Goal: Task Accomplishment & Management: Use online tool/utility

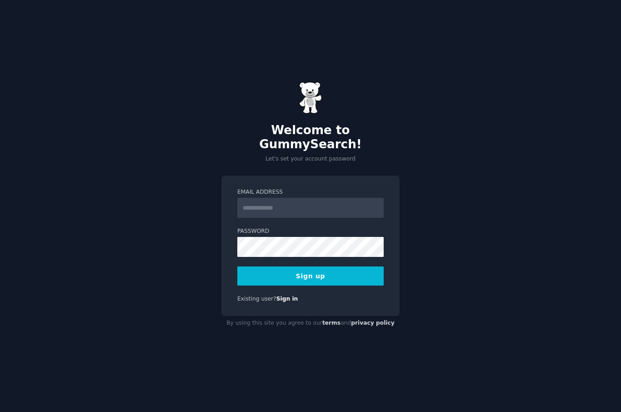
click at [256, 218] on input "Email Address" at bounding box center [310, 208] width 146 height 20
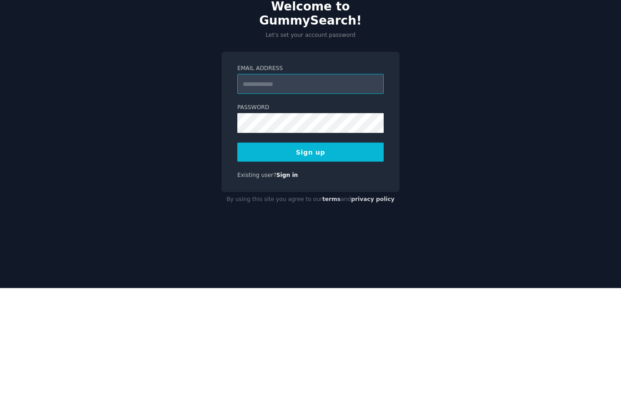
type input "**********"
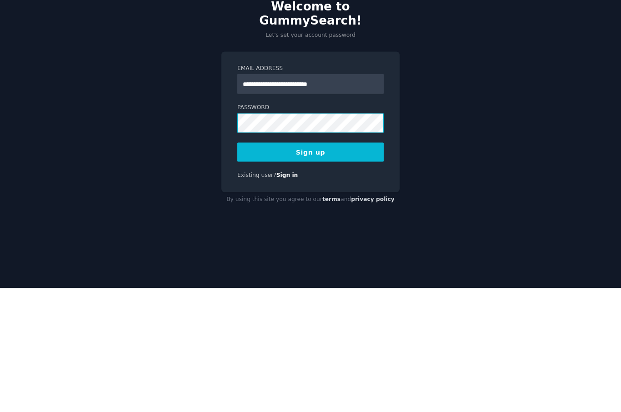
scroll to position [31, 0]
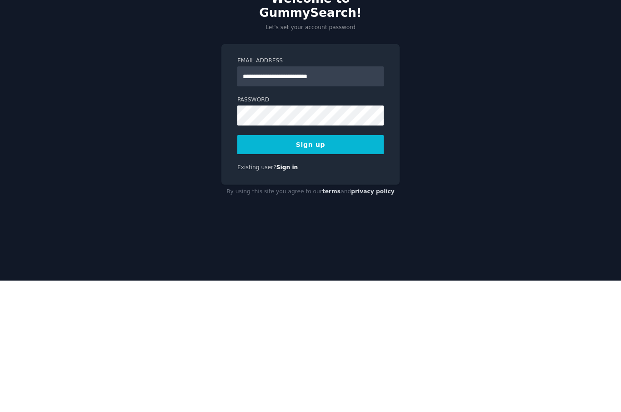
click at [248, 267] on button "Sign up" at bounding box center [310, 276] width 146 height 19
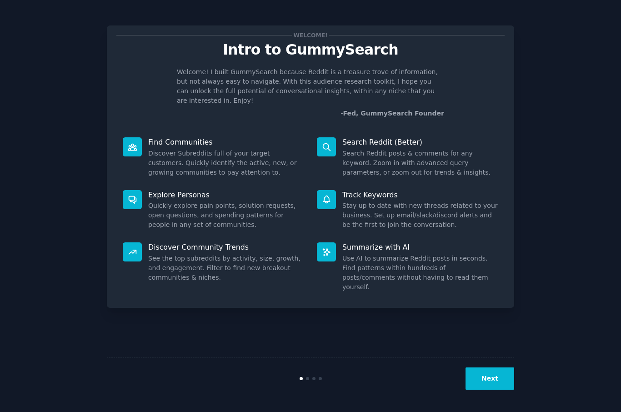
click at [492, 394] on div "Next" at bounding box center [311, 379] width 408 height 42
click at [503, 390] on button "Next" at bounding box center [490, 379] width 49 height 22
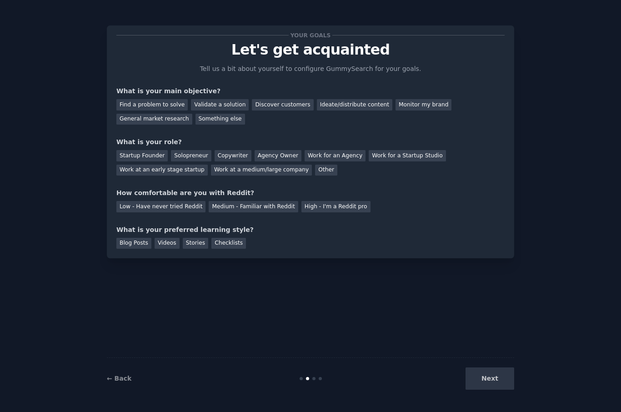
click at [500, 390] on div "Next" at bounding box center [446, 379] width 136 height 22
click at [134, 103] on div "Find a problem to solve" at bounding box center [151, 104] width 71 height 11
click at [183, 154] on div "Solopreneur" at bounding box center [191, 155] width 40 height 11
click at [241, 206] on div "Medium - Familiar with Reddit" at bounding box center [253, 206] width 89 height 11
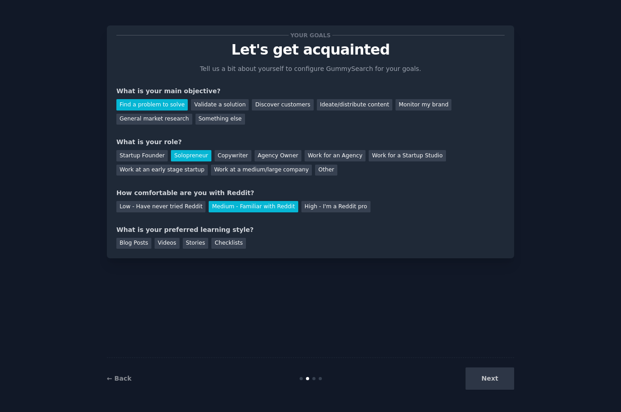
click at [161, 239] on div "Videos" at bounding box center [167, 243] width 25 height 11
click at [500, 390] on button "Next" at bounding box center [490, 379] width 49 height 22
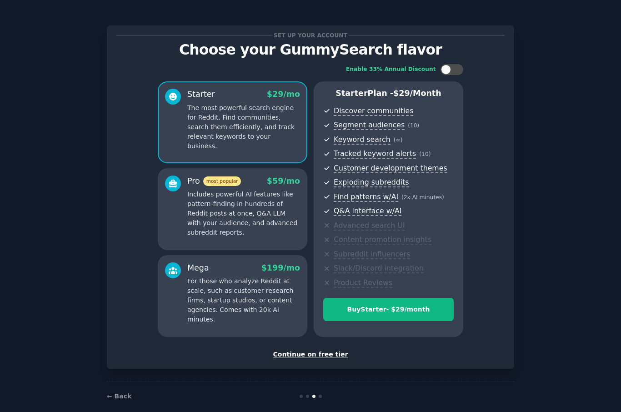
click at [296, 351] on div "Continue on free tier" at bounding box center [310, 355] width 388 height 10
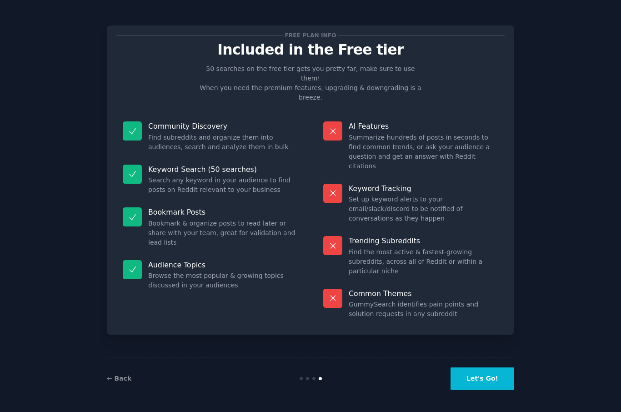
click at [498, 390] on button "Let's Go!" at bounding box center [483, 379] width 64 height 22
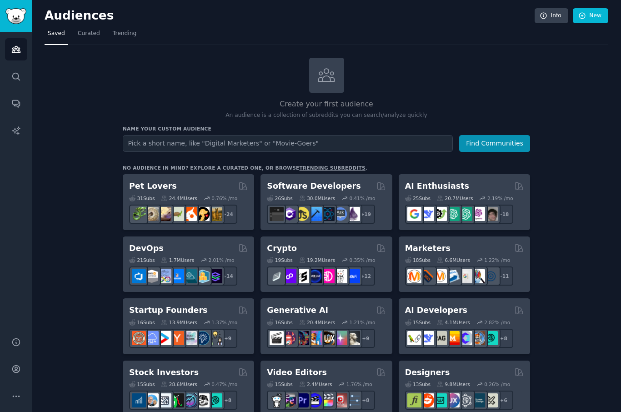
click at [170, 141] on input "text" at bounding box center [288, 143] width 330 height 17
click at [154, 142] on input "Serial Reders" at bounding box center [288, 143] width 330 height 17
type input "Serial Readers"
click at [507, 143] on button "Find Communities" at bounding box center [494, 143] width 71 height 17
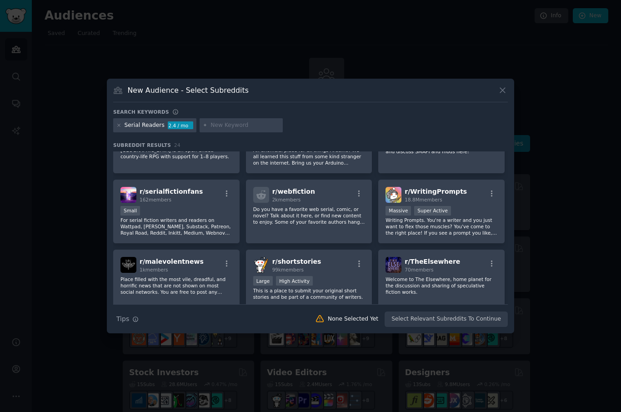
scroll to position [68, 0]
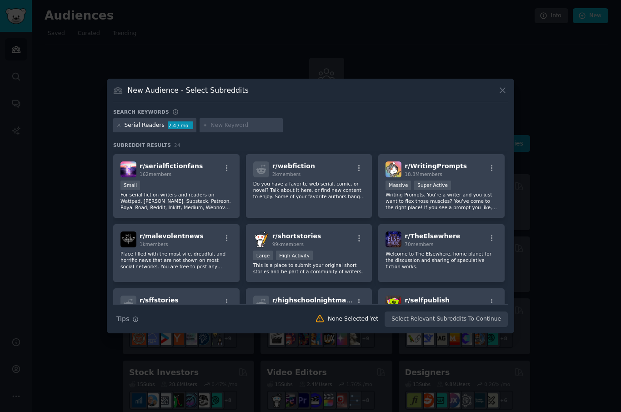
click at [151, 192] on div "Small" at bounding box center [177, 186] width 112 height 11
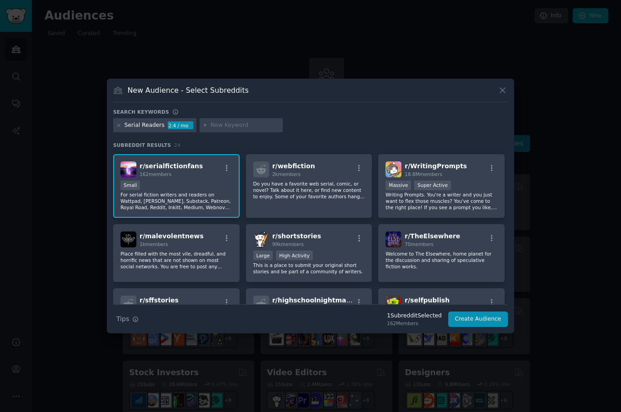
click at [328, 262] on div "Large High Activity" at bounding box center [309, 256] width 112 height 11
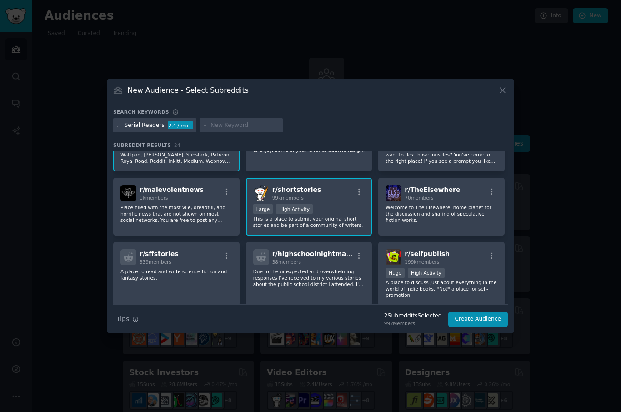
scroll to position [111, 0]
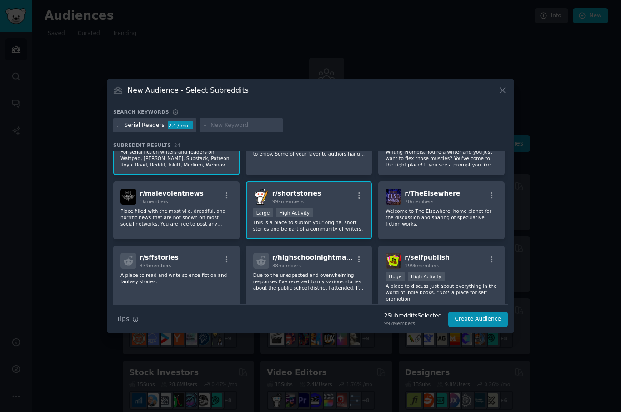
click at [157, 285] on p "A place to read and write science fiction and fantasy stories." at bounding box center [177, 278] width 112 height 13
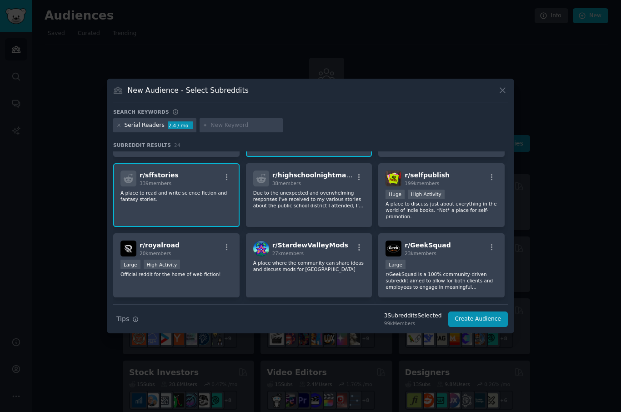
scroll to position [203, 0]
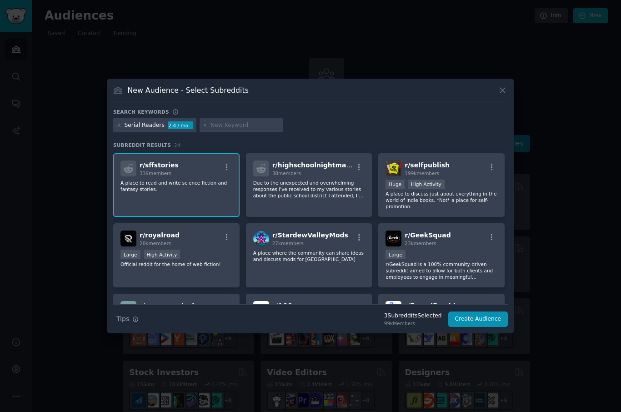
click at [149, 130] on div "Serial Readers" at bounding box center [145, 125] width 40 height 8
click at [218, 130] on input "text" at bounding box center [245, 125] width 69 height 8
type input "Serial stories"
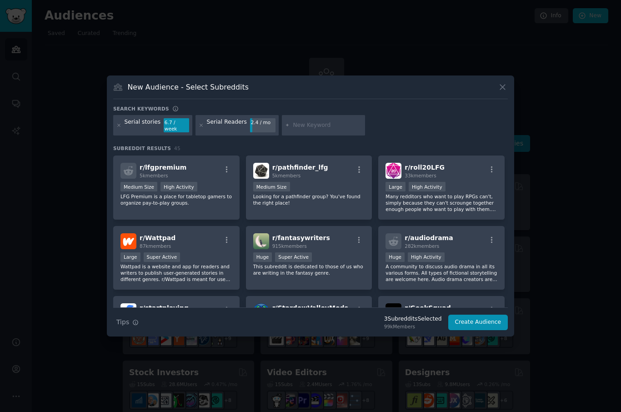
scroll to position [488, 0]
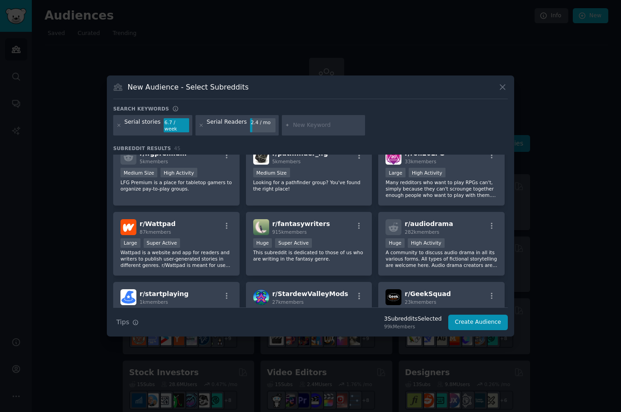
click at [346, 250] on div "Huge Super Active" at bounding box center [309, 243] width 112 height 11
click at [127, 268] on p "Wattpad is a website and app for readers and writers to publish user-generated …" at bounding box center [177, 258] width 112 height 19
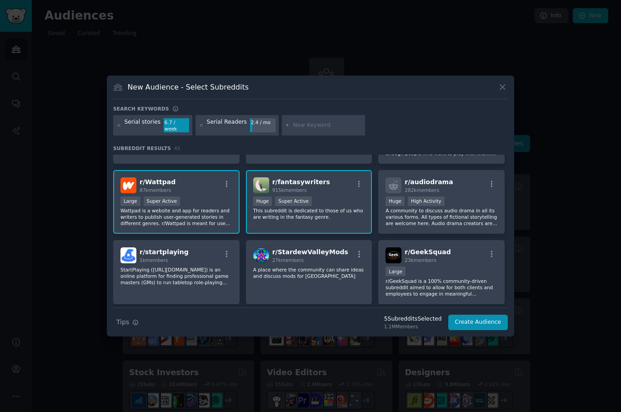
scroll to position [560, 0]
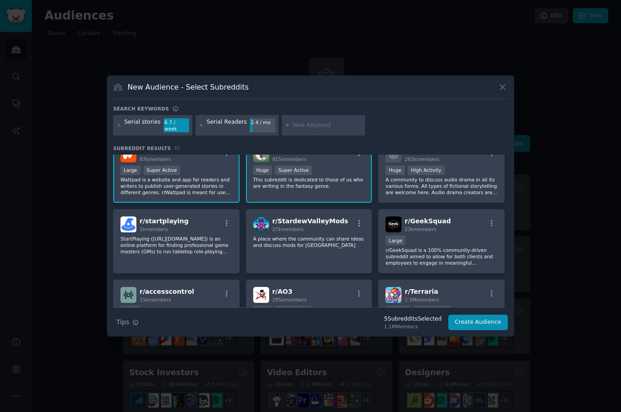
click at [491, 330] on button "Create Audience" at bounding box center [479, 322] width 60 height 15
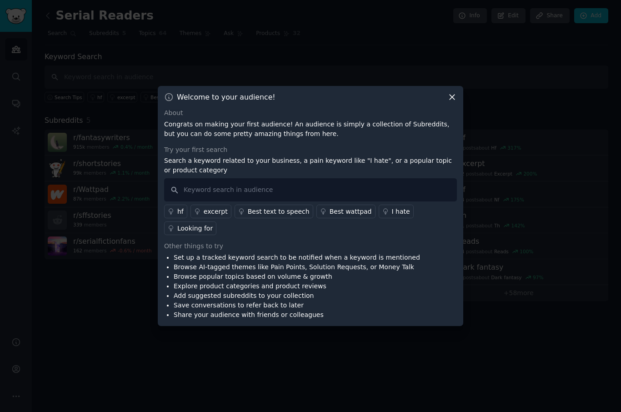
click at [185, 233] on div "Looking for" at bounding box center [194, 229] width 35 height 10
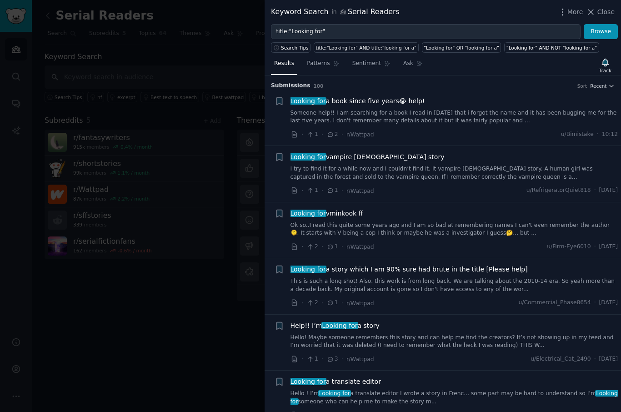
click at [316, 59] on link "Patterns" at bounding box center [323, 65] width 39 height 19
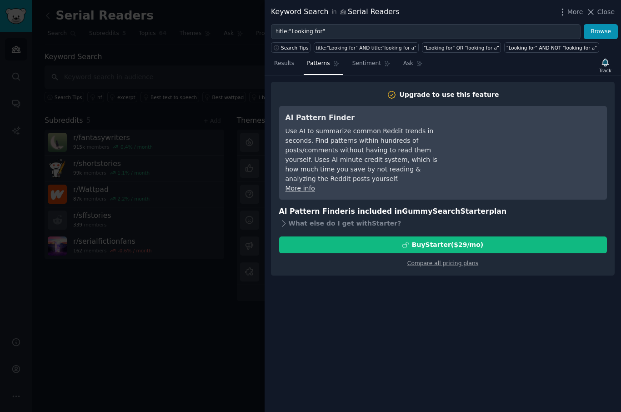
click at [454, 262] on link "Compare all pricing plans" at bounding box center [443, 263] width 71 height 6
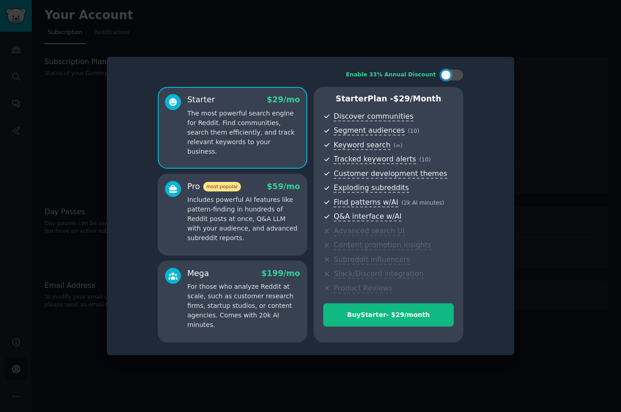
scroll to position [31, 0]
click at [212, 204] on p "Includes powerful AI features like pattern-finding in hundreds of Reddit posts …" at bounding box center [243, 219] width 113 height 48
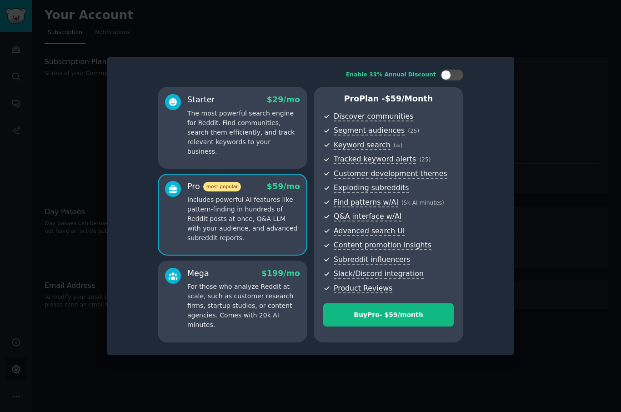
click at [197, 116] on p "The most powerful search engine for Reddit. Find communities, search them effic…" at bounding box center [243, 133] width 113 height 48
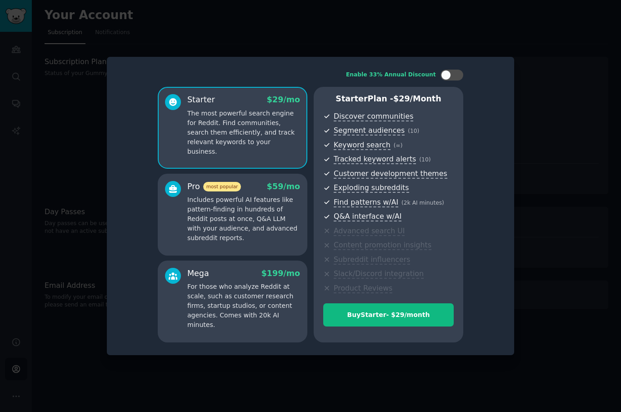
click at [194, 201] on p "Includes powerful AI features like pattern-finding in hundreds of Reddit posts …" at bounding box center [243, 219] width 113 height 48
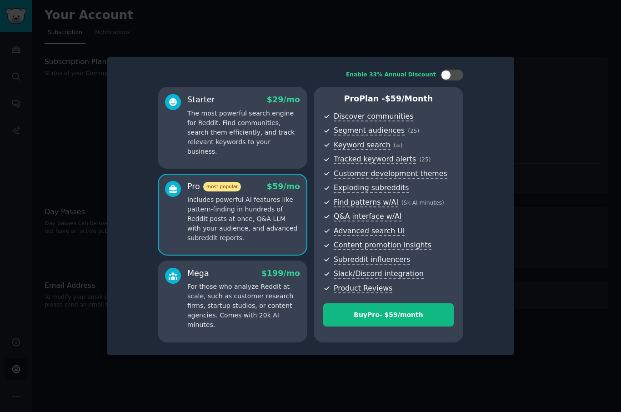
click at [194, 120] on p "The most powerful search engine for Reddit. Find communities, search them effic…" at bounding box center [243, 133] width 113 height 48
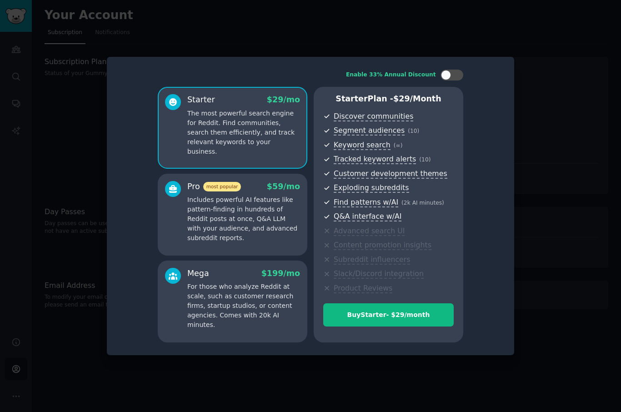
click at [549, 242] on div at bounding box center [310, 206] width 621 height 412
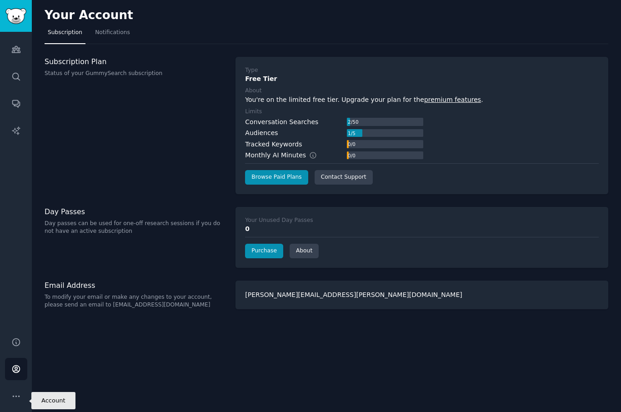
click at [9, 380] on link "Account" at bounding box center [16, 369] width 22 height 22
click at [12, 256] on div "Audiences Search Conversations AI Reports" at bounding box center [16, 179] width 32 height 294
click at [10, 258] on div "Audiences Search Conversations AI Reports" at bounding box center [16, 179] width 32 height 294
click at [14, 261] on div "Audiences Search Conversations AI Reports" at bounding box center [16, 179] width 32 height 294
click at [16, 133] on icon "Sidebar" at bounding box center [16, 131] width 10 height 10
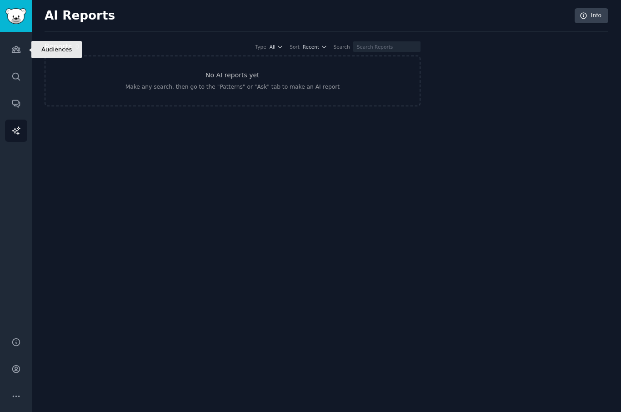
click at [14, 49] on icon "Sidebar" at bounding box center [16, 49] width 8 height 6
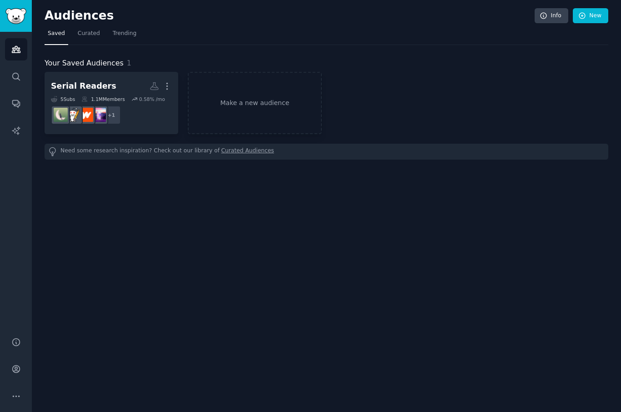
click at [588, 22] on link "New" at bounding box center [590, 15] width 35 height 15
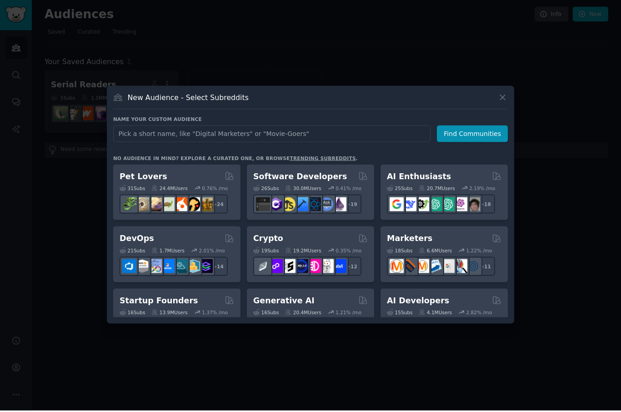
click at [555, 16] on div at bounding box center [310, 206] width 621 height 412
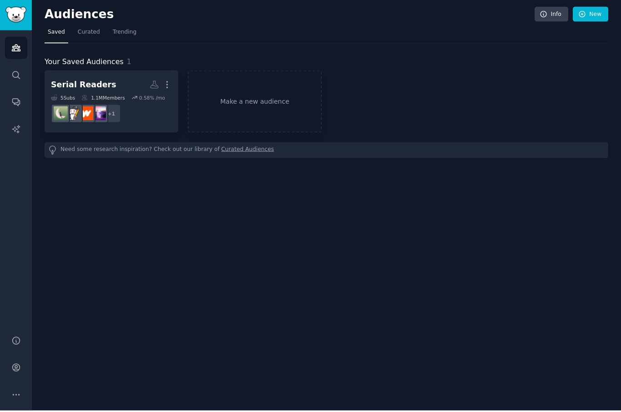
scroll to position [2, 0]
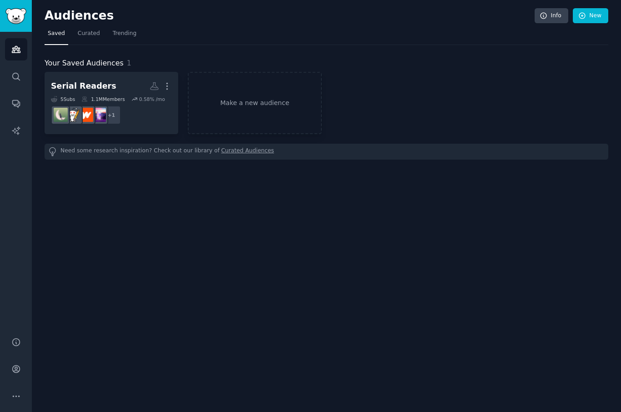
click at [621, 172] on html "Audiences Search Conversations AI Reports Help Account More Audiences Info New …" at bounding box center [310, 206] width 621 height 412
click at [224, 112] on link "Make a new audience" at bounding box center [255, 103] width 134 height 62
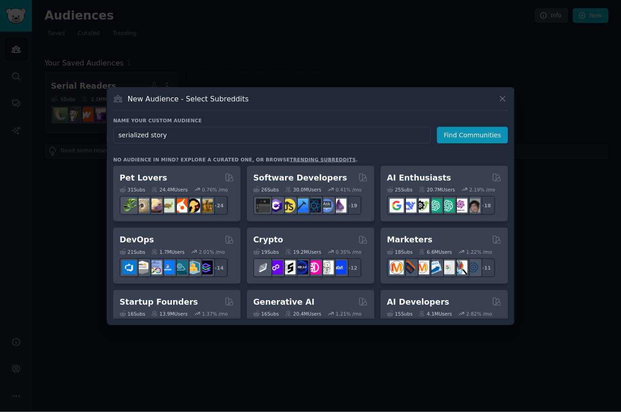
type input "serialized story"
click at [487, 144] on button "Find Communities" at bounding box center [472, 135] width 71 height 17
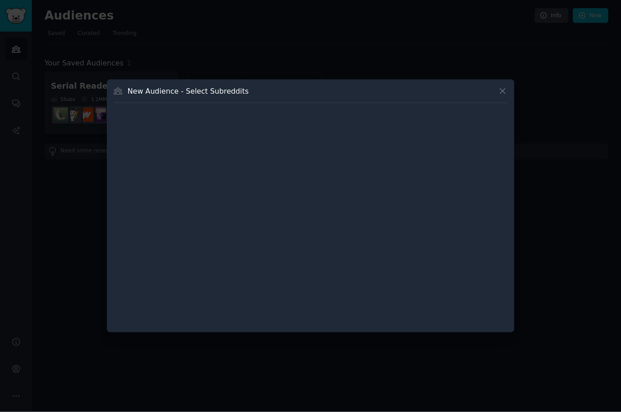
scroll to position [2, 0]
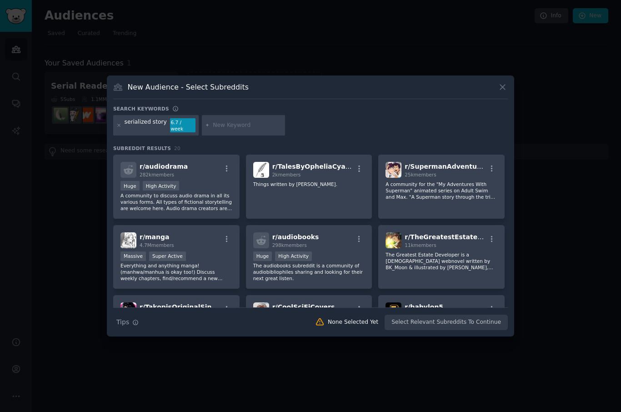
click at [219, 130] on input "text" at bounding box center [247, 125] width 69 height 8
paste input "stories by email"
type input "stories by email"
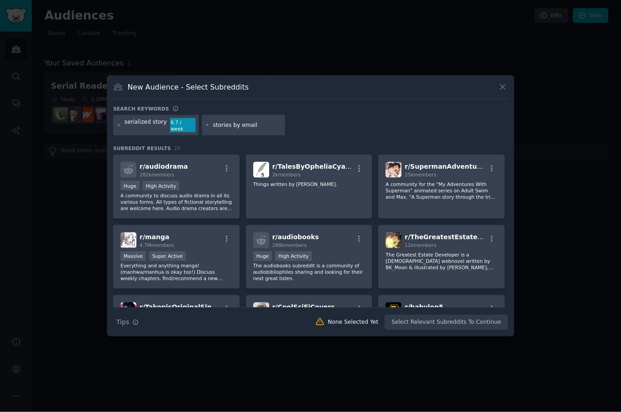
scroll to position [2, 0]
click at [267, 130] on input "stories by email" at bounding box center [247, 125] width 69 height 8
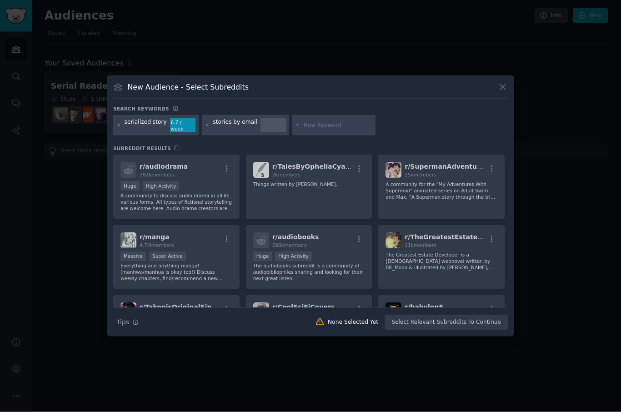
scroll to position [2, 0]
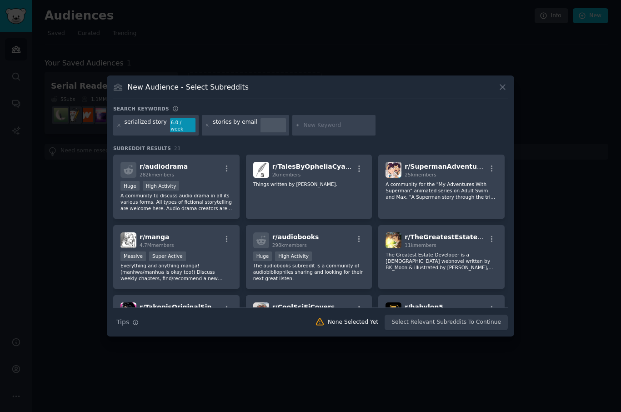
click at [308, 130] on input "text" at bounding box center [337, 125] width 69 height 8
paste input "epistolary"
type input "epistolary"
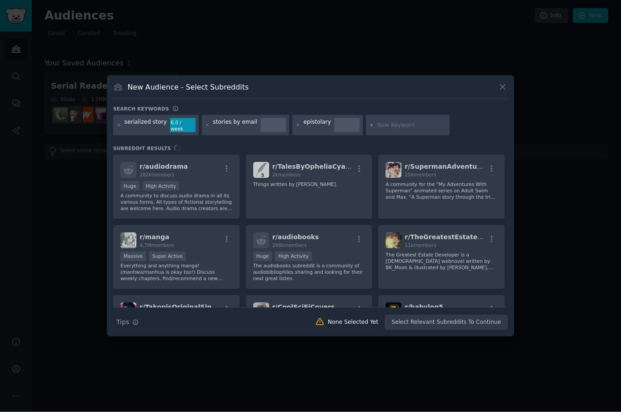
scroll to position [2, 0]
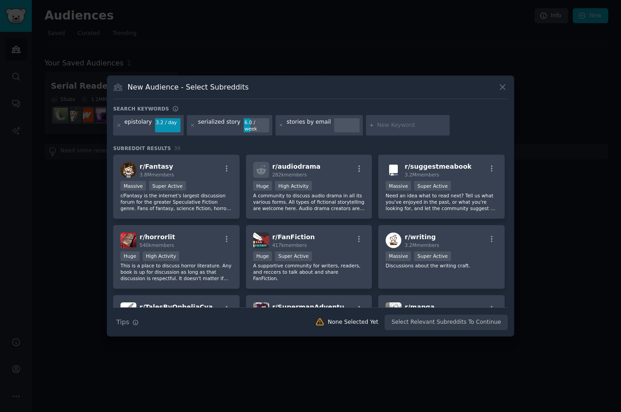
click at [395, 130] on input "text" at bounding box center [412, 125] width 69 height 8
paste input "digital book club"
type input "digital book club"
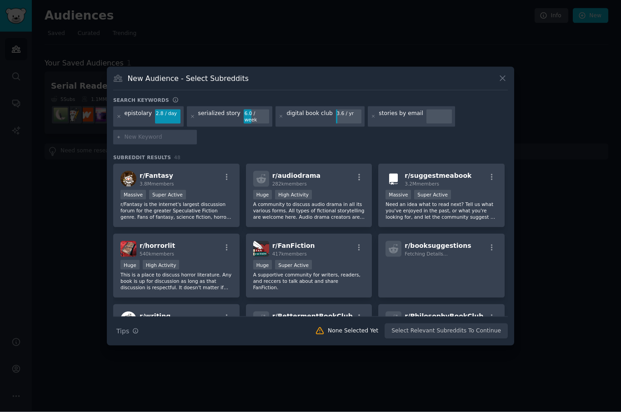
scroll to position [2, 0]
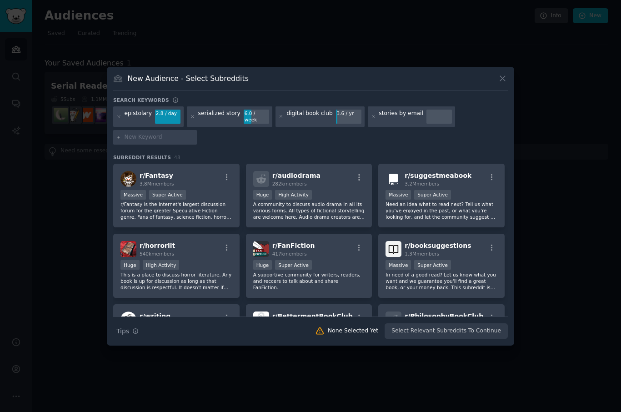
click at [125, 141] on input "text" at bounding box center [159, 137] width 69 height 8
paste input "fiction subscription"
type input "fiction subscription"
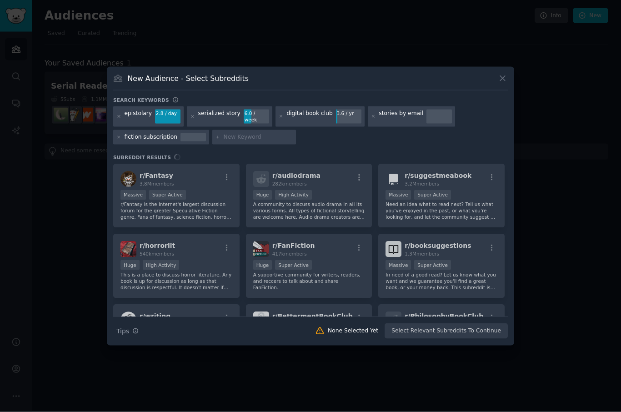
scroll to position [2, 0]
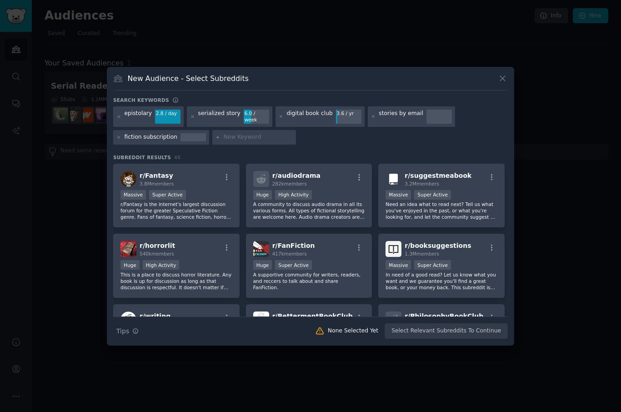
click at [202, 219] on p "r/Fantasy is the internet's largest discussion forum for the greater Speculativ…" at bounding box center [177, 210] width 112 height 19
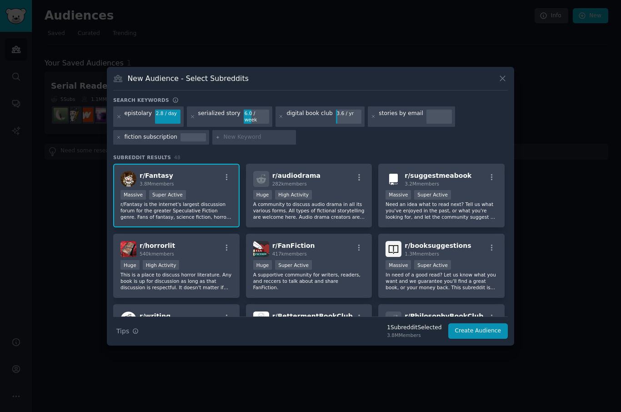
click at [472, 220] on p "Need an idea what to read next? Tell us what you've enjoyed in the past, or wha…" at bounding box center [442, 210] width 112 height 19
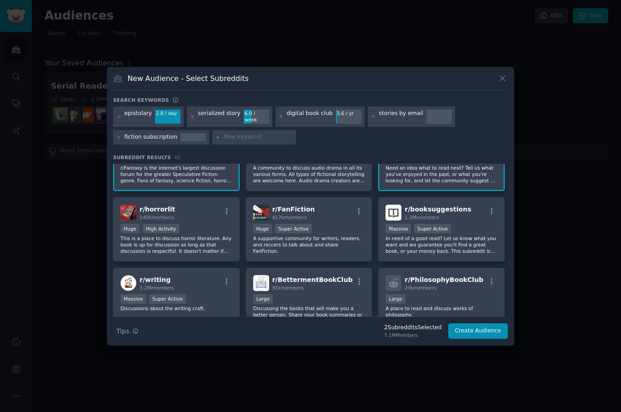
scroll to position [37, 0]
click at [474, 253] on p "In need of a good read? Let us know what you want and we guarantee you'll find …" at bounding box center [442, 243] width 112 height 19
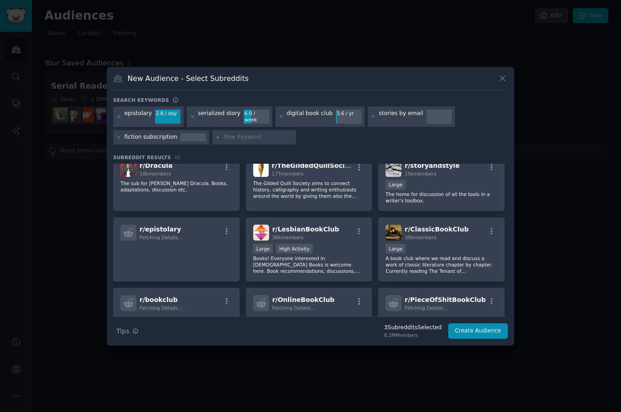
scroll to position [682, 0]
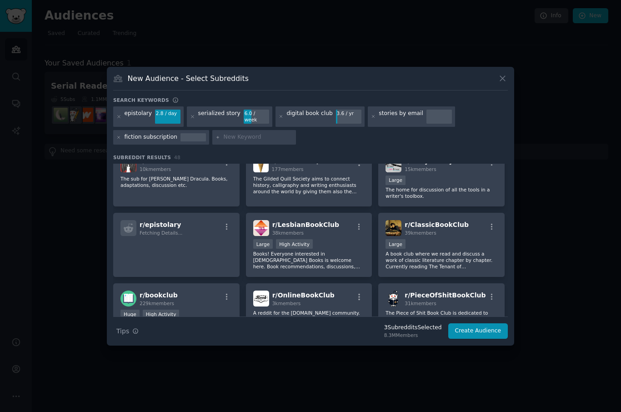
click at [271, 270] on p "Books! Everyone interested in Lesbian Books is welcome here. Book recommendatio…" at bounding box center [309, 260] width 112 height 19
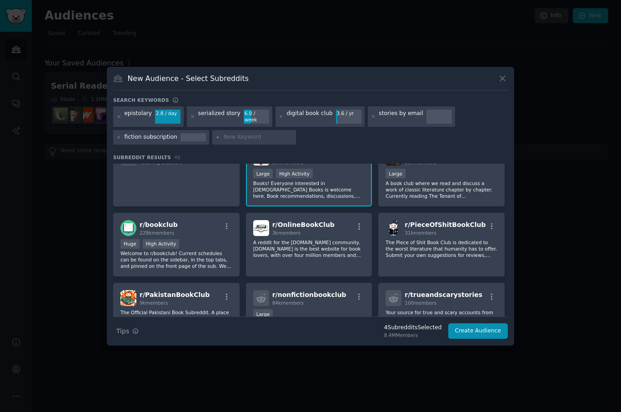
scroll to position [753, 0]
click at [136, 269] on p "Welcome to r/bookclub! Current schedules can be found on the sidebar, in the to…" at bounding box center [177, 259] width 112 height 19
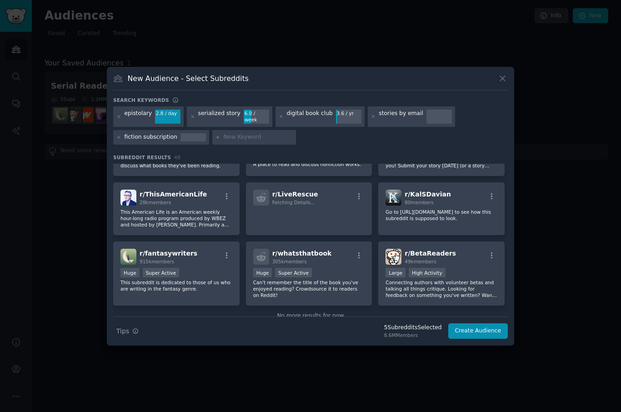
scroll to position [912, 0]
click at [467, 280] on div "Large High Activity" at bounding box center [442, 273] width 112 height 11
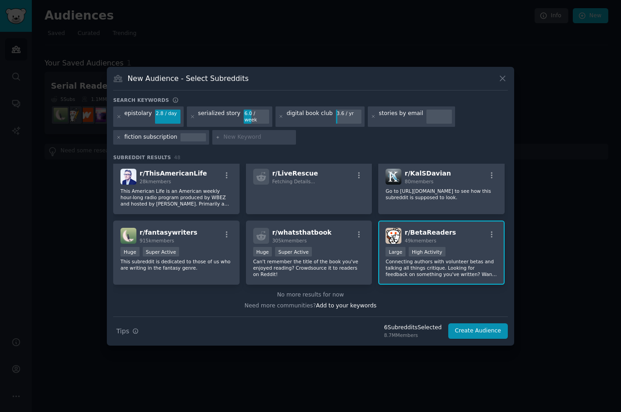
scroll to position [933, 0]
click at [489, 339] on button "Create Audience" at bounding box center [479, 330] width 60 height 15
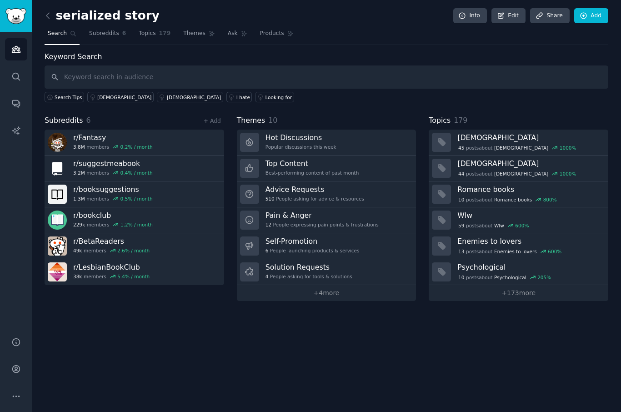
click at [189, 36] on link "Themes" at bounding box center [199, 35] width 38 height 19
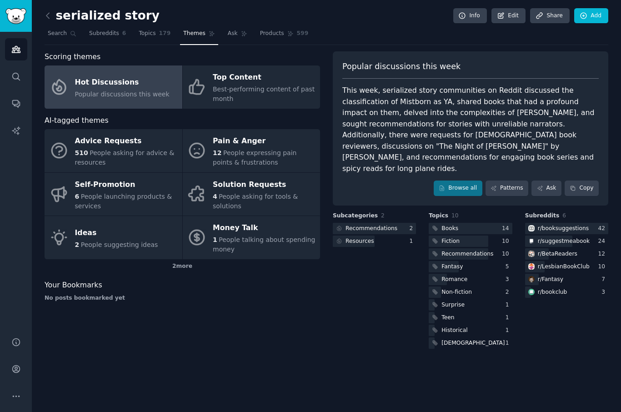
click at [53, 13] on link at bounding box center [50, 16] width 11 height 15
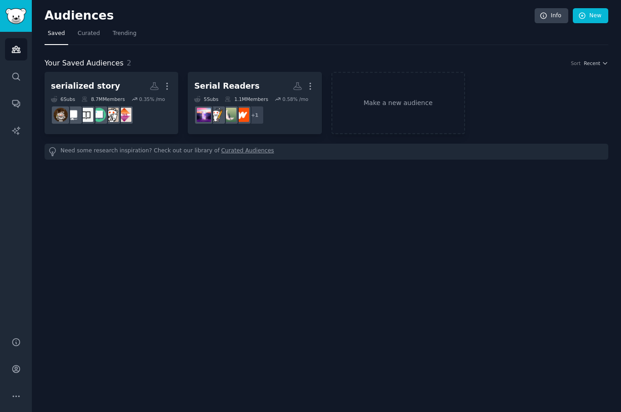
click at [159, 116] on dd at bounding box center [111, 114] width 121 height 25
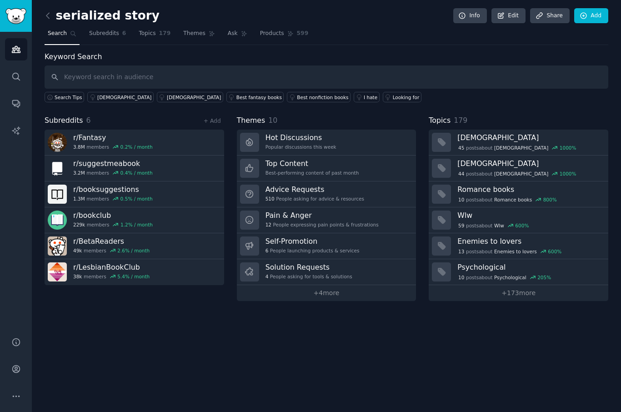
click at [50, 16] on icon at bounding box center [48, 16] width 10 height 10
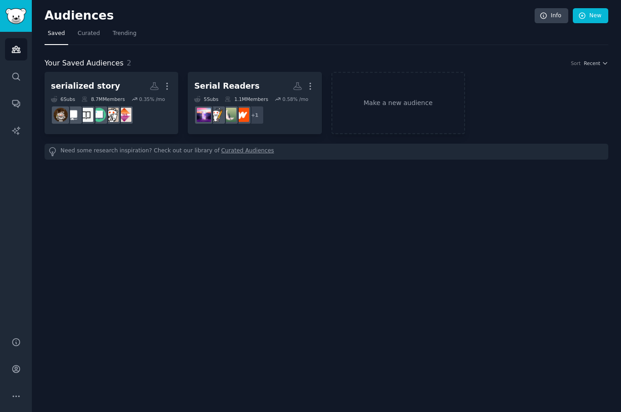
click at [367, 111] on link "Make a new audience" at bounding box center [399, 103] width 134 height 62
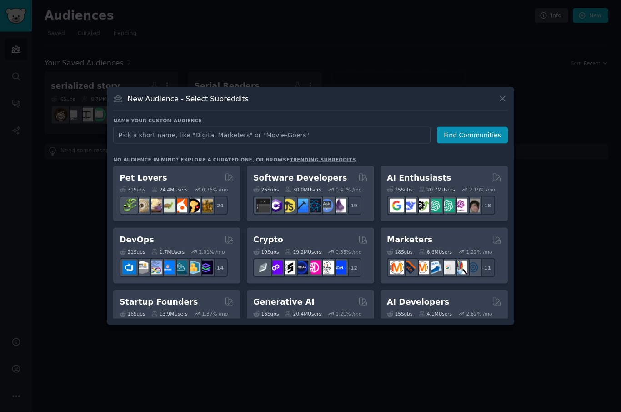
scroll to position [31, 0]
click at [80, 70] on div at bounding box center [310, 206] width 621 height 412
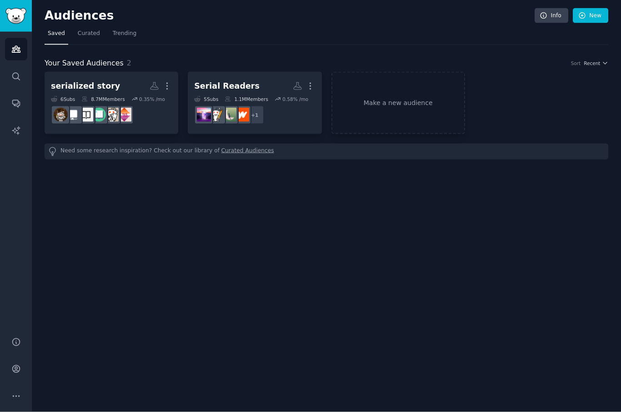
click at [166, 82] on icon "button" at bounding box center [167, 86] width 10 height 10
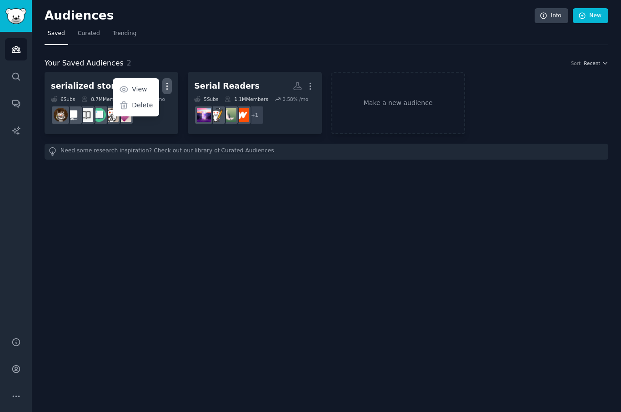
click at [121, 80] on link "View" at bounding box center [136, 89] width 43 height 19
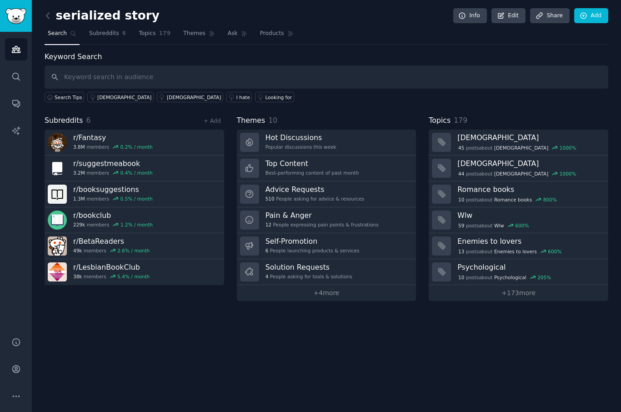
click at [496, 11] on link "Edit" at bounding box center [509, 15] width 34 height 15
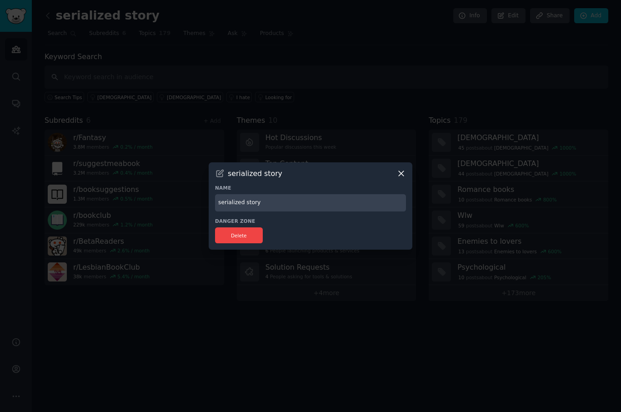
click at [401, 178] on icon at bounding box center [402, 174] width 10 height 10
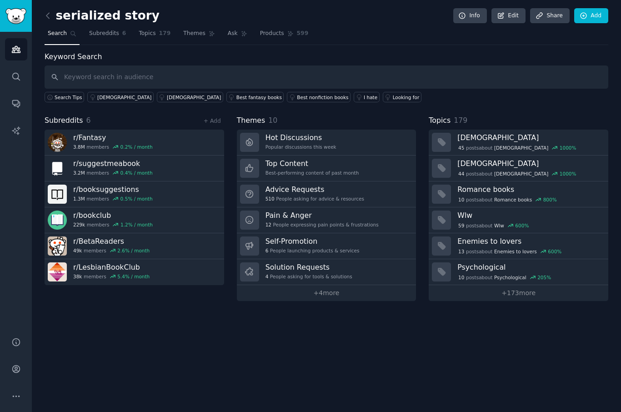
click at [279, 223] on div "12 People expressing pain points & frustrations" at bounding box center [322, 225] width 113 height 6
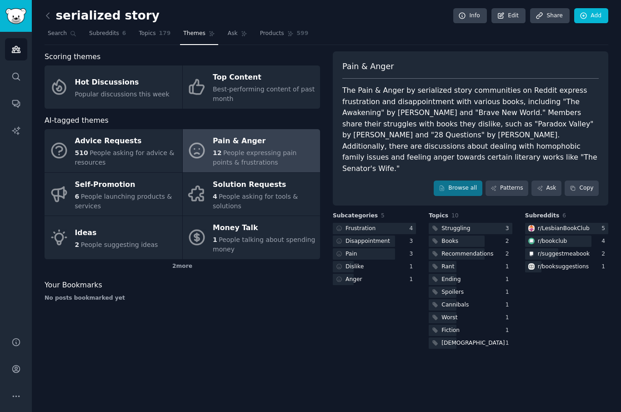
click at [47, 13] on icon at bounding box center [48, 16] width 10 height 10
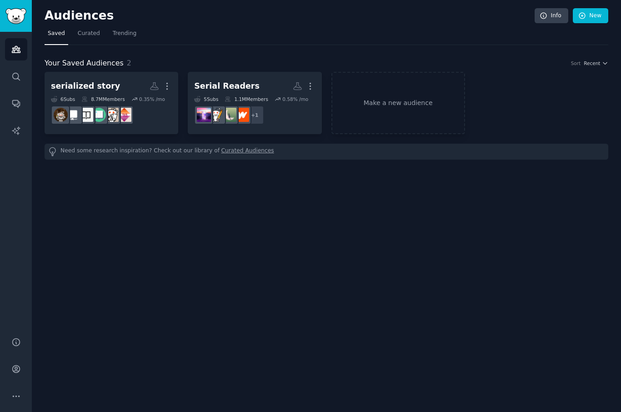
click at [431, 114] on link "Make a new audience" at bounding box center [399, 103] width 134 height 62
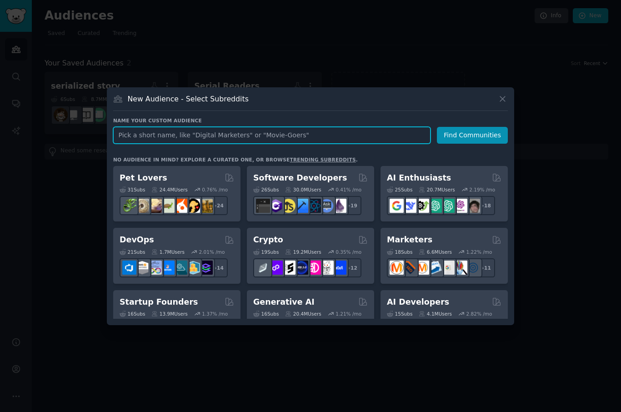
click at [131, 144] on input "text" at bounding box center [272, 135] width 318 height 17
paste input "Fiction Readers"
type input "Fiction Readers"
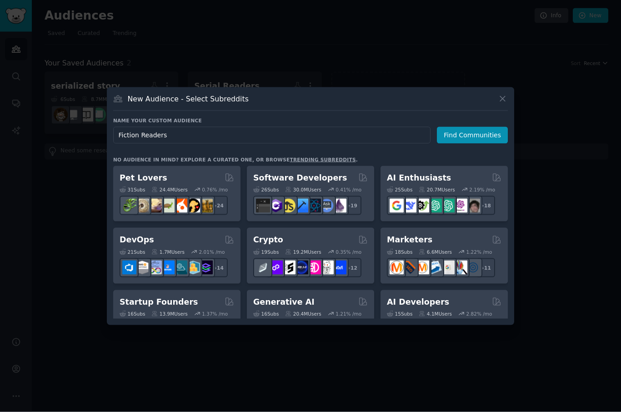
click at [489, 144] on button "Find Communities" at bounding box center [472, 135] width 71 height 17
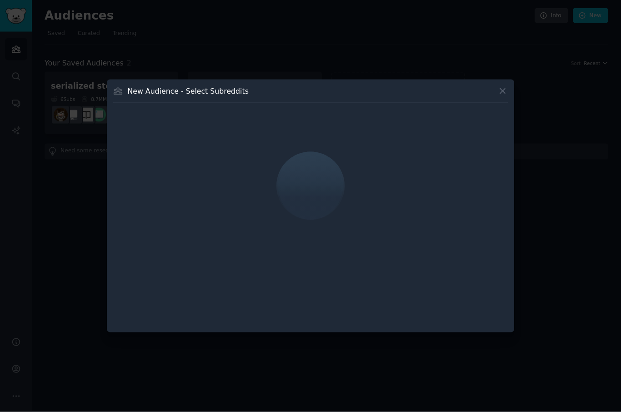
scroll to position [2, 0]
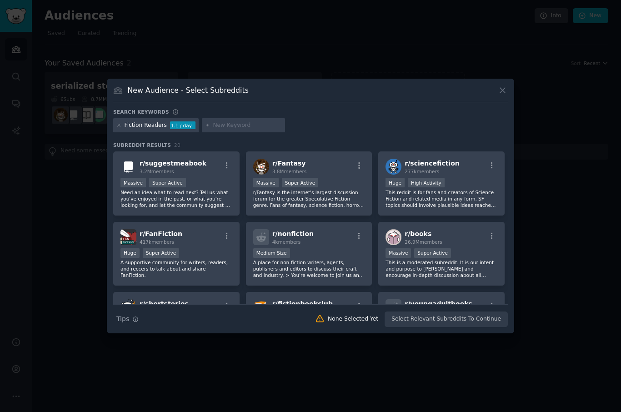
click at [221, 130] on input "text" at bounding box center [247, 125] width 69 height 8
paste input "serialnovels"
type input "serialnovels"
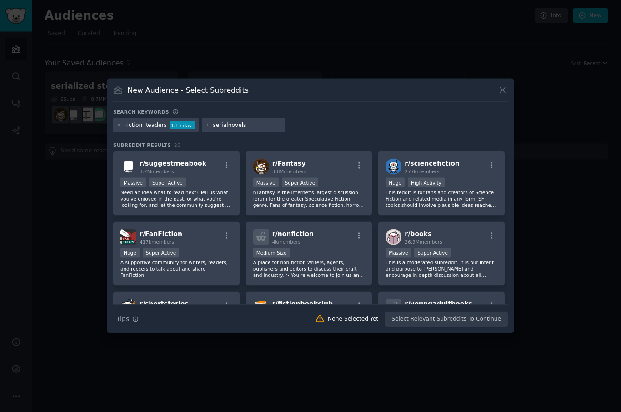
scroll to position [2, 0]
click at [249, 130] on input "serialnovels" at bounding box center [247, 125] width 69 height 8
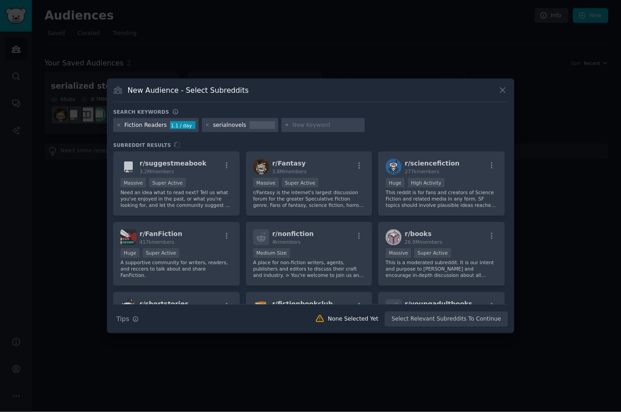
scroll to position [2, 0]
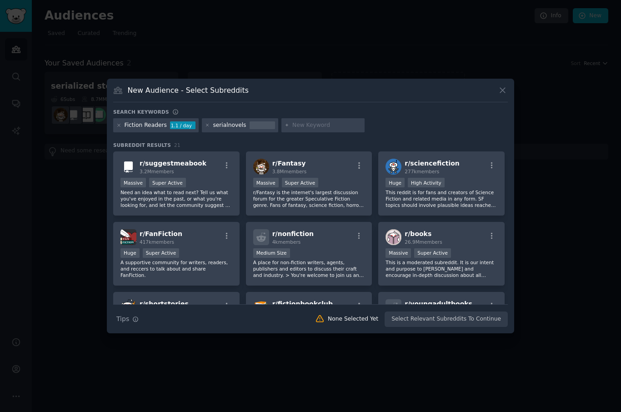
click at [117, 128] on icon at bounding box center [118, 125] width 5 height 5
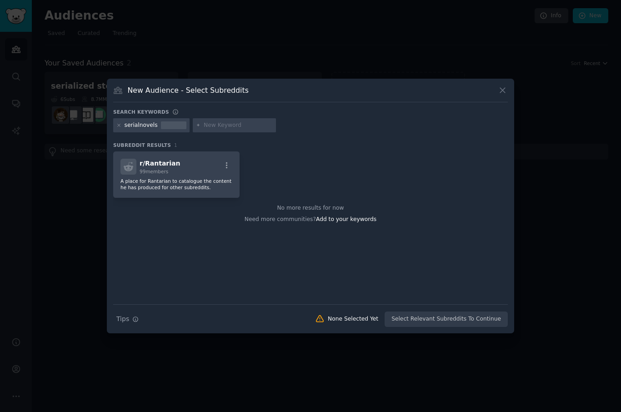
click at [208, 130] on input "text" at bounding box center [238, 125] width 69 height 8
paste input "episodicfiction"
type input "episodicfiction"
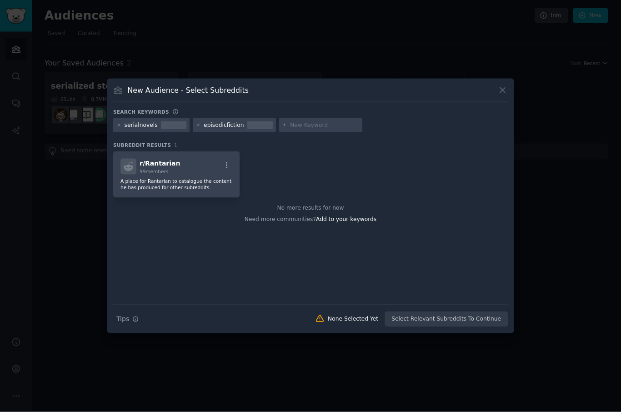
scroll to position [2, 0]
click at [178, 133] on div "serialnovels" at bounding box center [151, 125] width 76 height 15
click at [121, 128] on icon at bounding box center [118, 125] width 5 height 5
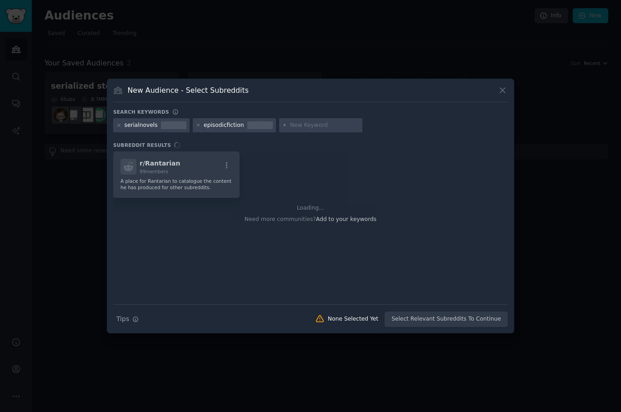
click at [116, 133] on div "serialnovels" at bounding box center [151, 125] width 76 height 15
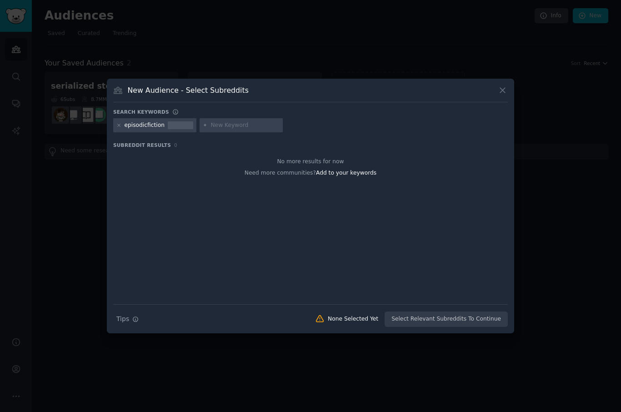
click at [112, 143] on div "New Audience - Select Subreddits Search keywords episodicfiction Subreddit Resu…" at bounding box center [311, 206] width 408 height 255
click at [117, 128] on icon at bounding box center [118, 125] width 5 height 5
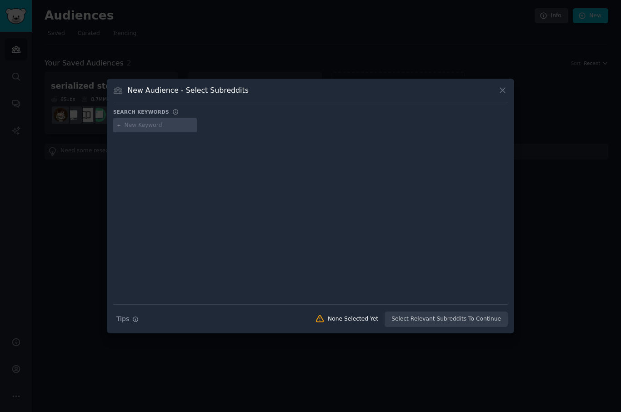
click at [125, 133] on div at bounding box center [155, 125] width 84 height 15
click at [137, 130] on input "text" at bounding box center [159, 125] width 69 height 8
paste input "Fiction Readers"
type input "Fiction Readers"
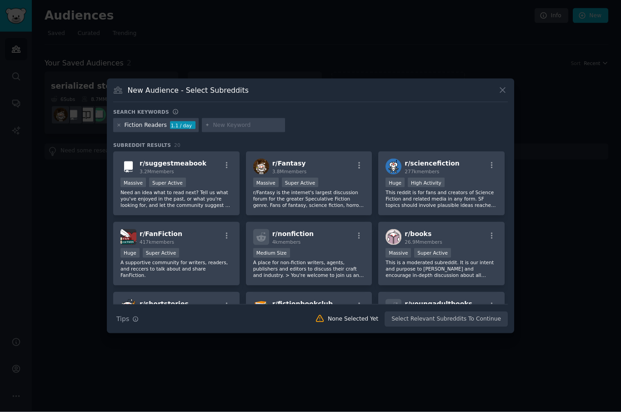
scroll to position [2, 0]
click at [203, 208] on p "Need an idea what to read next? Tell us what you've enjoyed in the past, or wha…" at bounding box center [177, 198] width 112 height 19
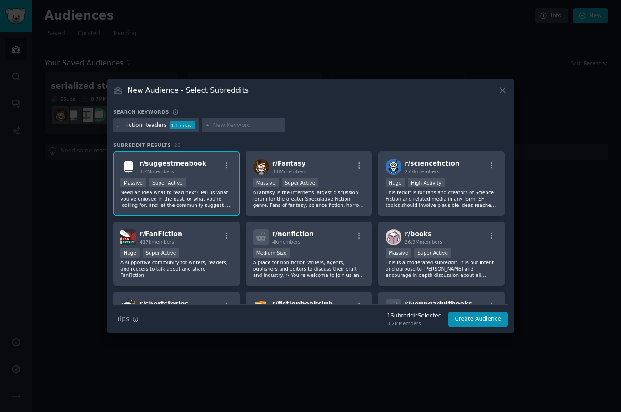
click at [297, 208] on p "r/Fantasy is the internet's largest discussion forum for the greater Speculativ…" at bounding box center [309, 198] width 112 height 19
click at [464, 208] on p "This reddit is for fans and creators of Science Fiction and related media in an…" at bounding box center [442, 198] width 112 height 19
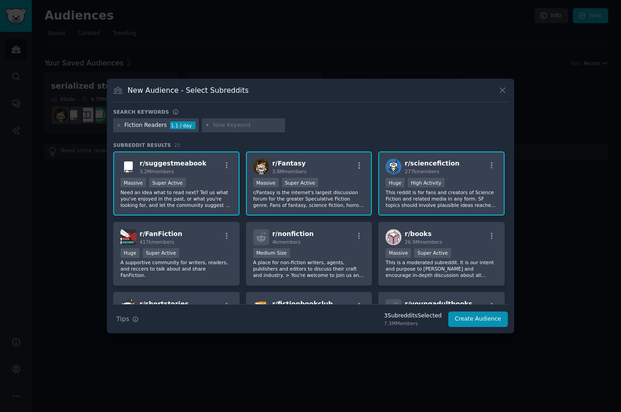
scroll to position [85, 0]
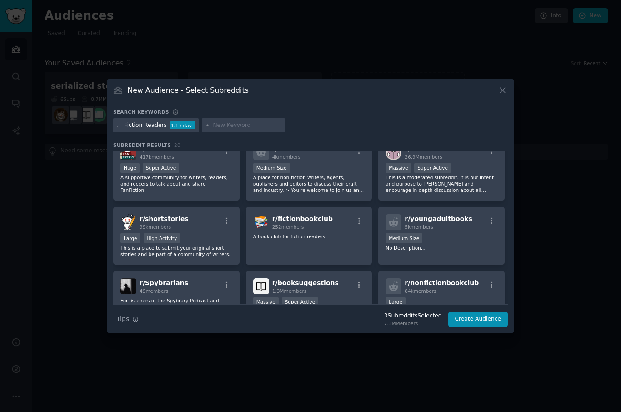
click at [151, 257] on p "This is a place to submit your original short stories and be part of a communit…" at bounding box center [177, 251] width 112 height 13
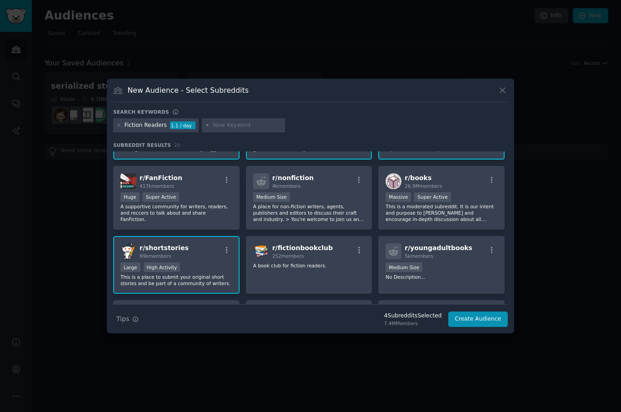
scroll to position [55, 0]
click at [156, 223] on p "A supportive community for writers, readers, and reccers to talk about and shar…" at bounding box center [177, 213] width 112 height 19
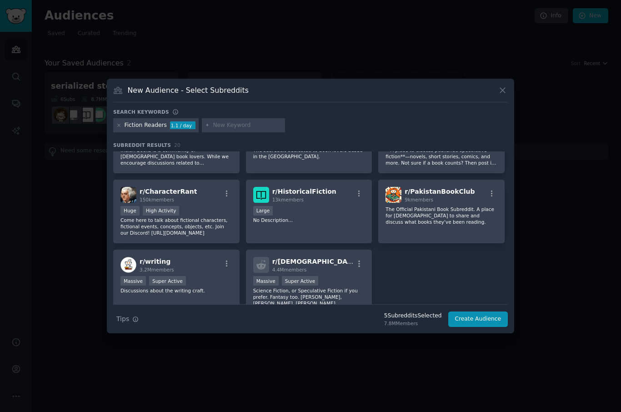
scroll to position [331, 0]
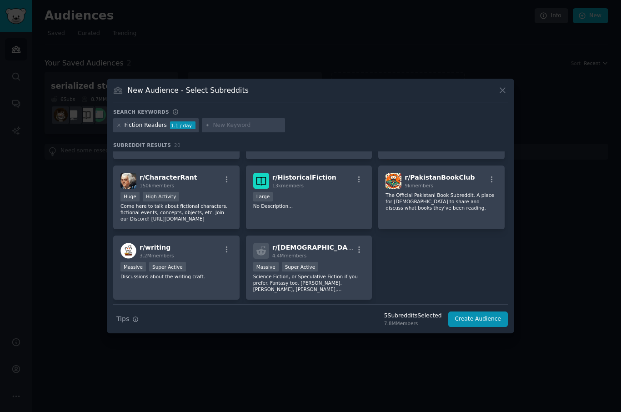
click at [298, 226] on div "r/ HistoricalFiction 13k members Large No Description..." at bounding box center [309, 198] width 126 height 64
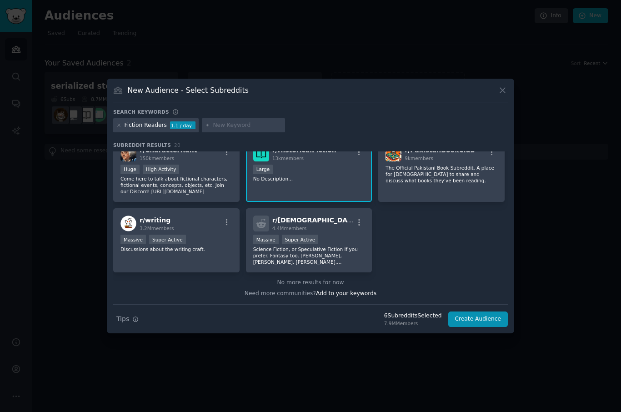
scroll to position [358, 0]
click at [286, 266] on p "Science Fiction, or Speculative Fiction if you prefer. Fantasy too. Asimov, Bra…" at bounding box center [309, 256] width 112 height 19
click at [492, 327] on button "Create Audience" at bounding box center [479, 319] width 60 height 15
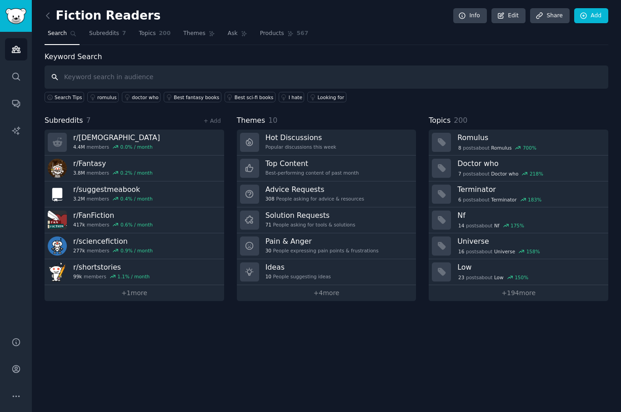
click at [72, 76] on input "text" at bounding box center [327, 77] width 564 height 23
paste input "serialized"
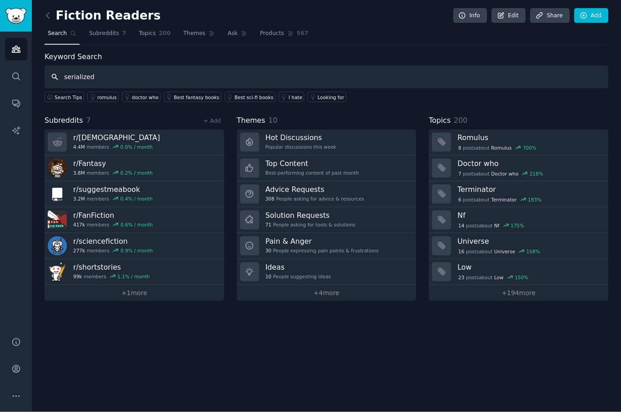
type input "serialized"
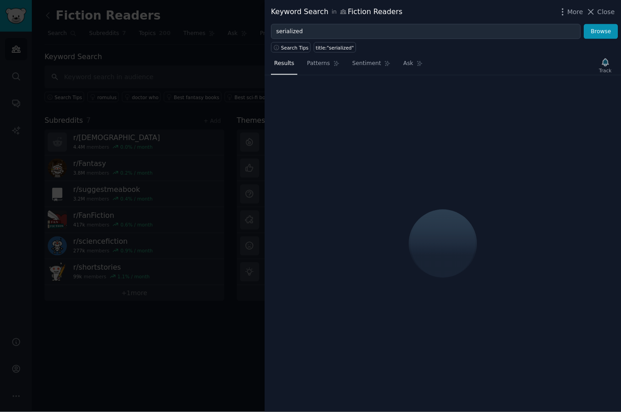
scroll to position [2, 0]
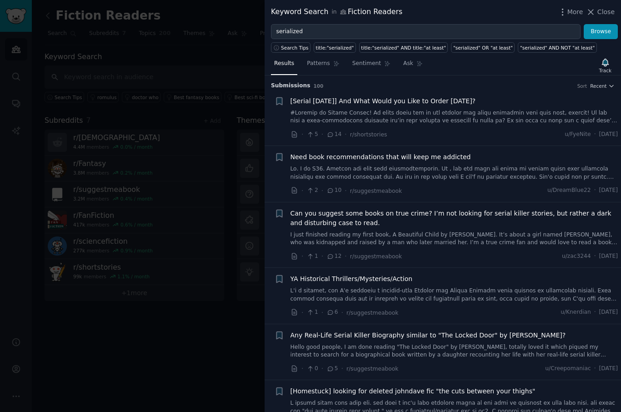
click at [323, 65] on span "Patterns" at bounding box center [318, 64] width 23 height 8
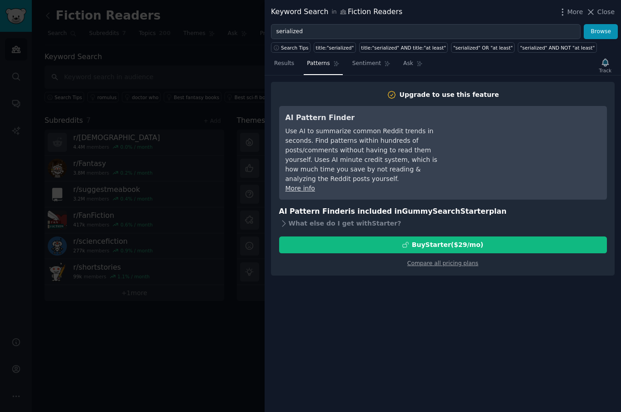
click at [584, 243] on div "Buy Starter ($ 29 /mo )" at bounding box center [443, 245] width 327 height 10
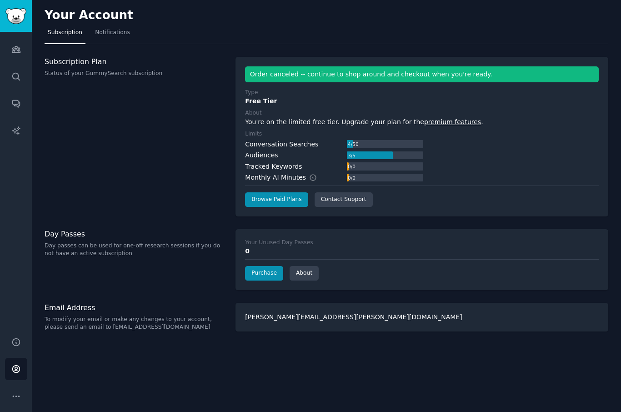
click at [258, 266] on link "Purchase" at bounding box center [264, 273] width 38 height 15
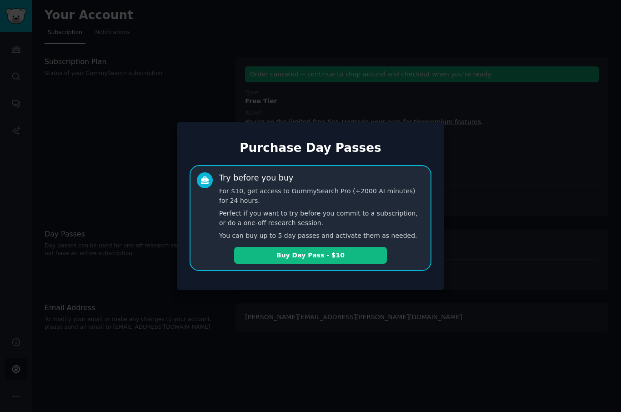
click at [262, 264] on button "Buy Day Pass - $10" at bounding box center [310, 255] width 153 height 17
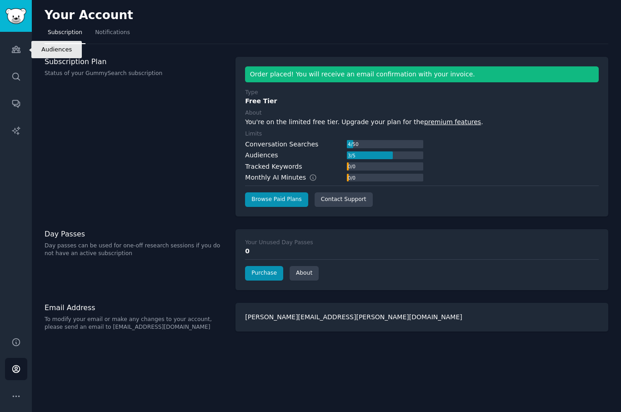
click at [25, 45] on link "Audiences" at bounding box center [16, 49] width 22 height 22
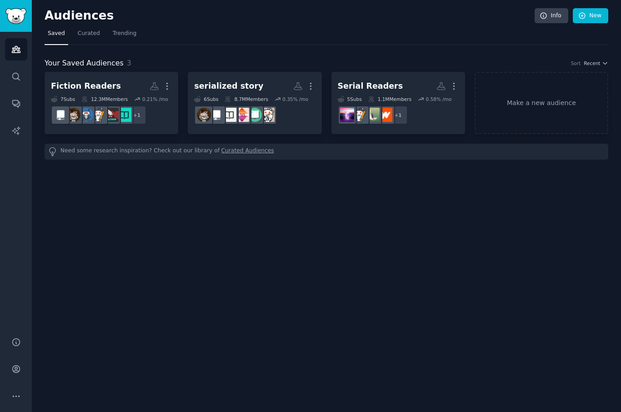
click at [67, 78] on h2 "Fiction Readers More" at bounding box center [111, 86] width 121 height 16
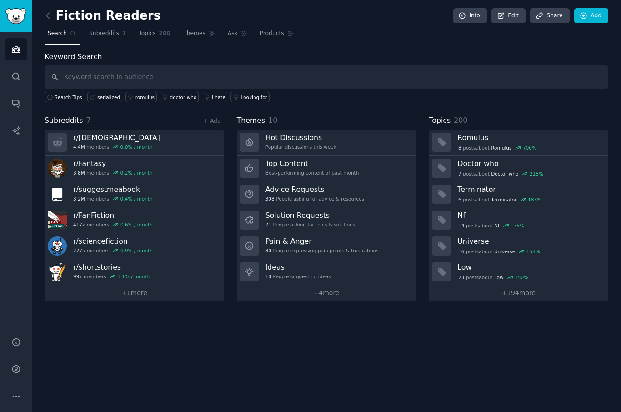
click at [99, 96] on div "serialized" at bounding box center [108, 97] width 23 height 6
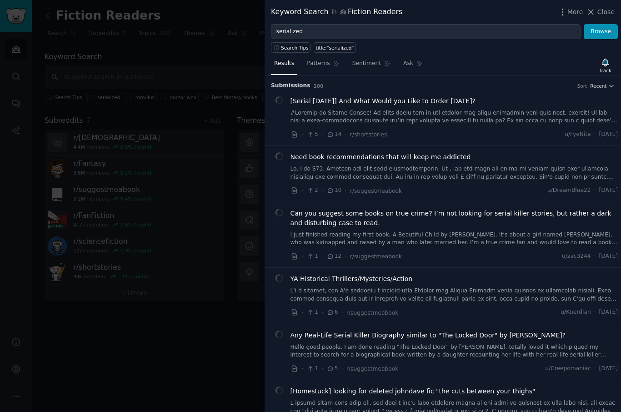
click at [317, 70] on link "Patterns" at bounding box center [323, 65] width 39 height 19
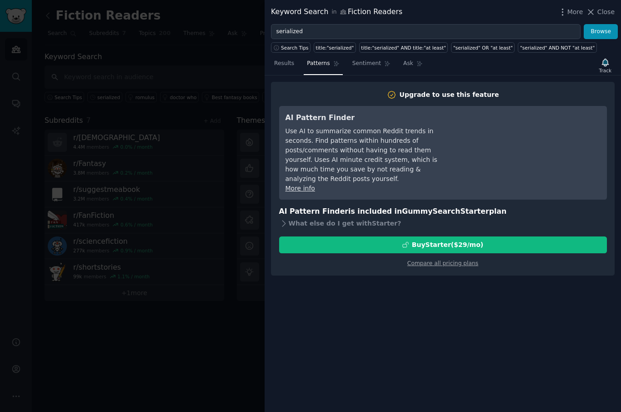
click at [165, 340] on div at bounding box center [310, 206] width 621 height 412
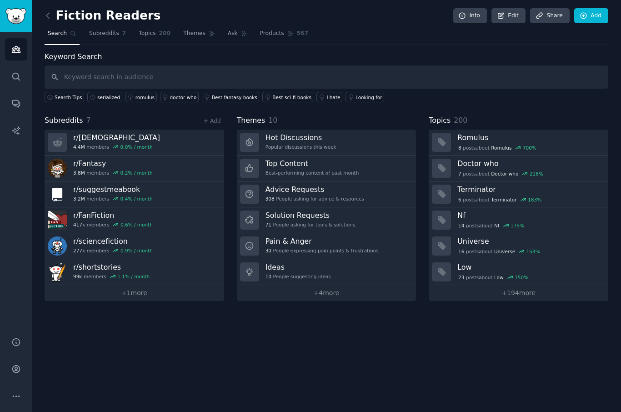
click at [278, 148] on div "Popular discussions this week" at bounding box center [301, 147] width 71 height 6
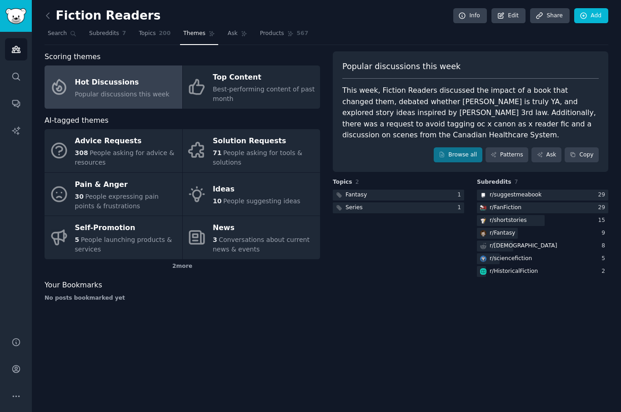
click at [596, 17] on link "Add" at bounding box center [592, 15] width 34 height 15
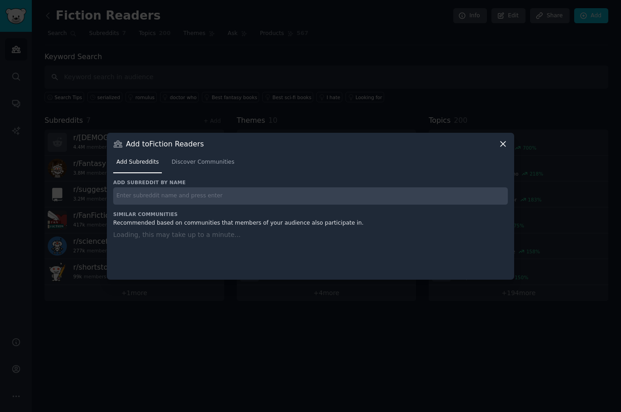
click at [565, 250] on div at bounding box center [310, 206] width 621 height 412
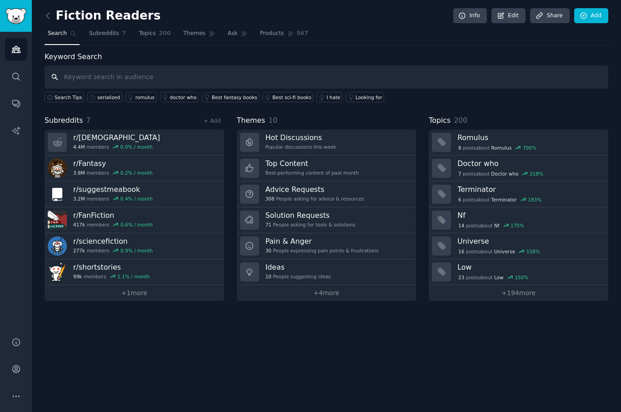
click at [71, 71] on input "text" at bounding box center [327, 77] width 564 height 23
paste input "email stories"
type input "email stories"
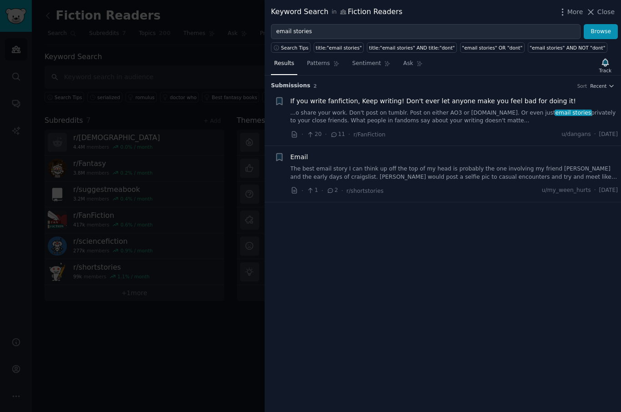
click at [414, 75] on link "Ask" at bounding box center [413, 65] width 26 height 19
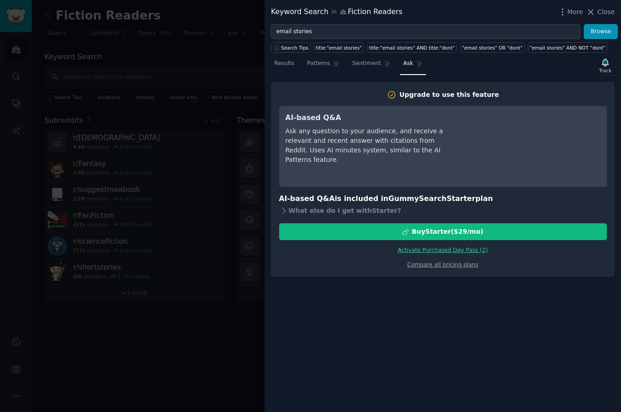
click at [329, 68] on span "Patterns" at bounding box center [318, 64] width 23 height 8
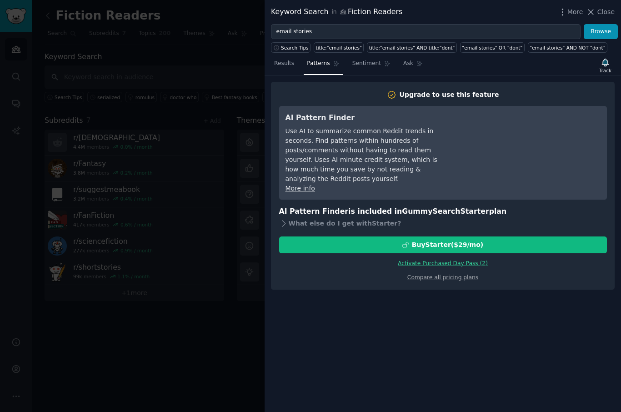
click at [476, 267] on link "Activate Purchased Day Pass ( 2 )" at bounding box center [443, 263] width 90 height 6
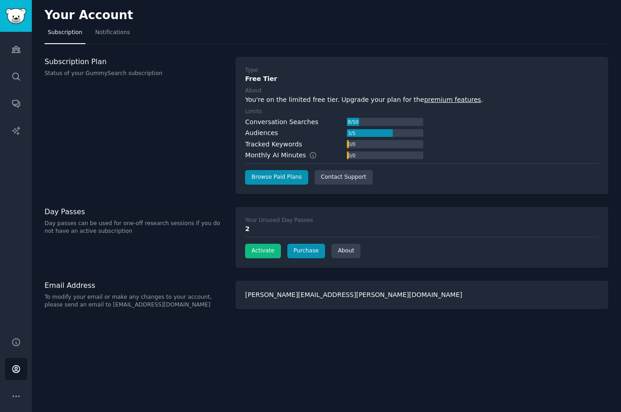
click at [266, 250] on button "Activate" at bounding box center [262, 251] width 35 height 15
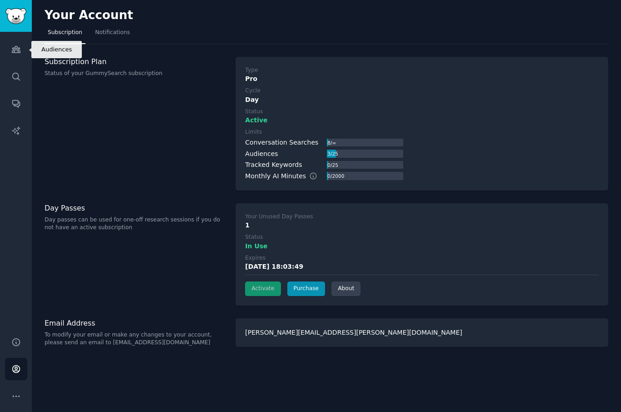
click at [19, 56] on link "Audiences" at bounding box center [16, 49] width 22 height 22
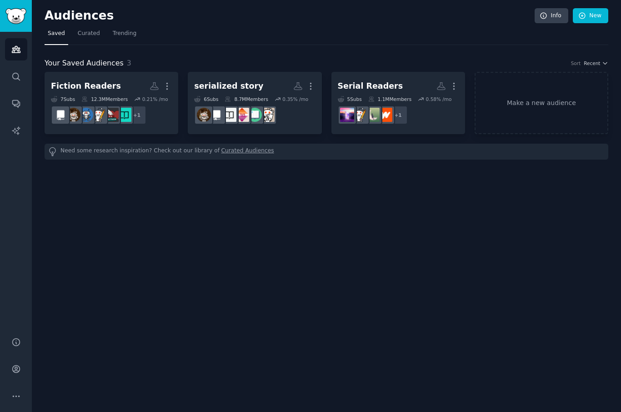
click at [63, 82] on div "Fiction Readers" at bounding box center [86, 86] width 70 height 11
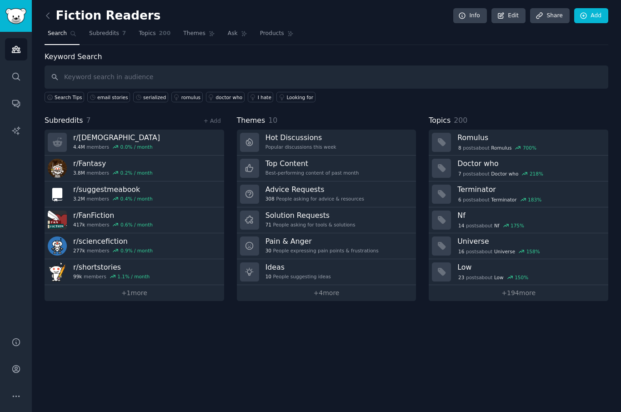
click at [141, 96] on icon at bounding box center [138, 97] width 5 height 5
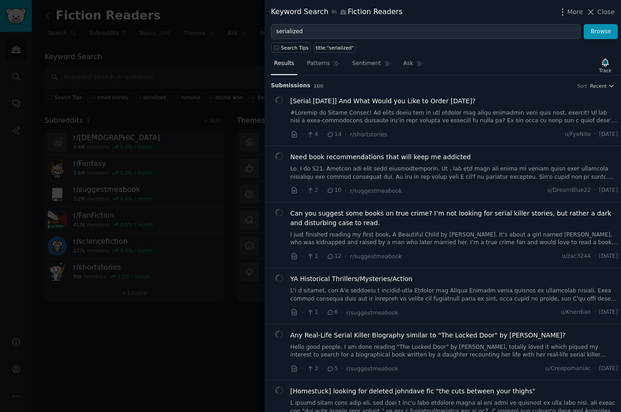
click at [323, 61] on span "Patterns" at bounding box center [318, 64] width 23 height 8
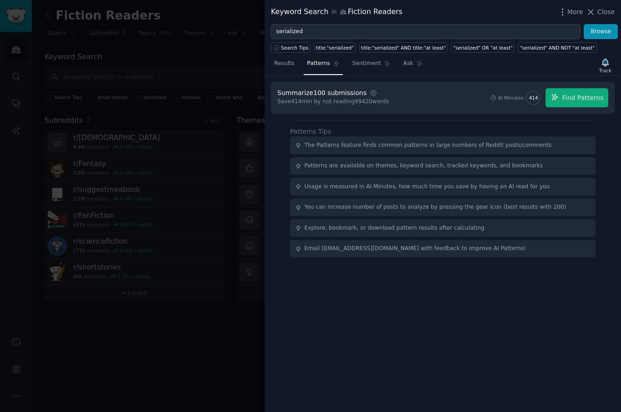
click at [583, 98] on span "Find Patterns" at bounding box center [583, 98] width 41 height 10
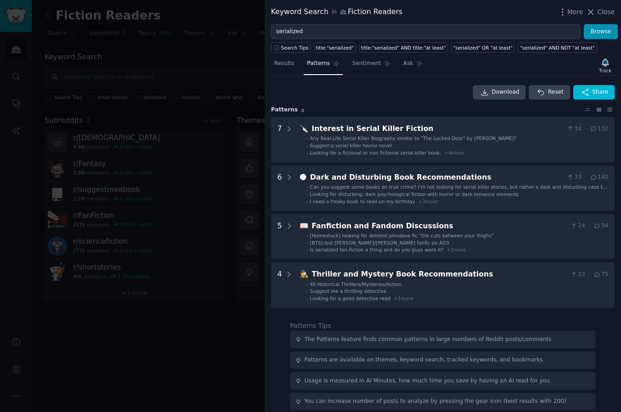
click at [509, 134] on div "Interest in Serial Killer Fiction" at bounding box center [438, 128] width 252 height 11
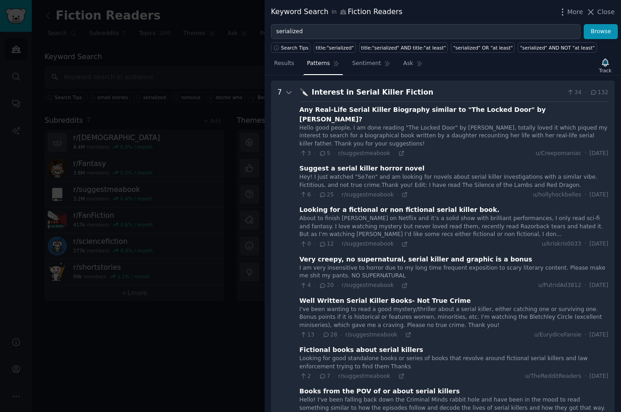
scroll to position [41, 0]
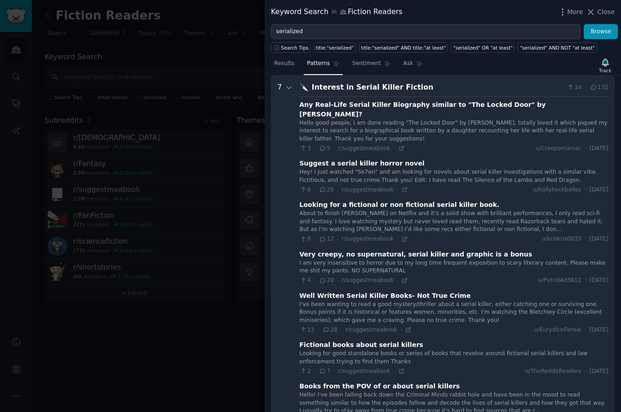
click at [363, 65] on span "Sentiment" at bounding box center [367, 64] width 29 height 8
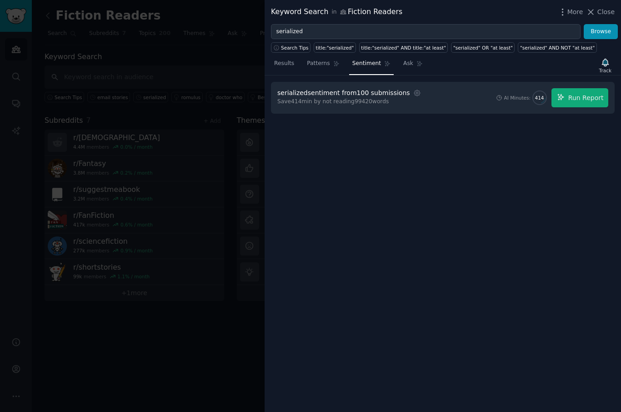
click at [587, 98] on span "Run Report" at bounding box center [586, 98] width 35 height 10
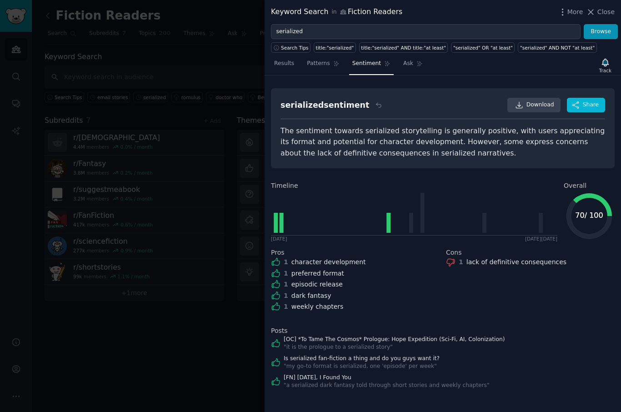
click at [593, 11] on icon at bounding box center [591, 12] width 10 height 10
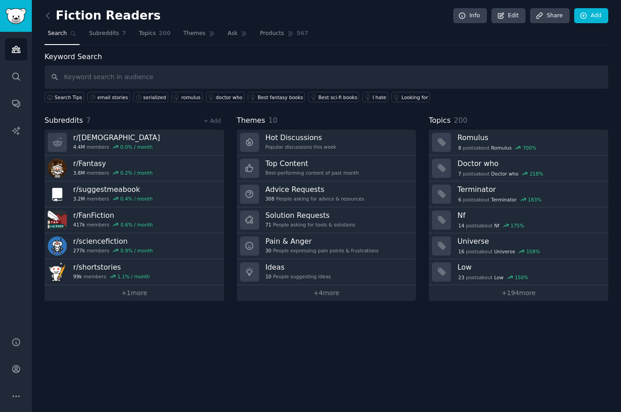
click at [52, 17] on icon at bounding box center [48, 16] width 10 height 10
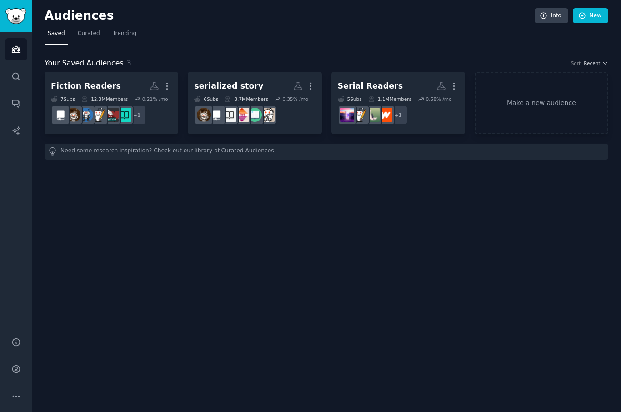
click at [165, 86] on icon "button" at bounding box center [167, 86] width 10 height 10
click at [135, 106] on p "Delete" at bounding box center [142, 106] width 21 height 10
click at [561, 106] on link "Make a new audience" at bounding box center [542, 103] width 134 height 62
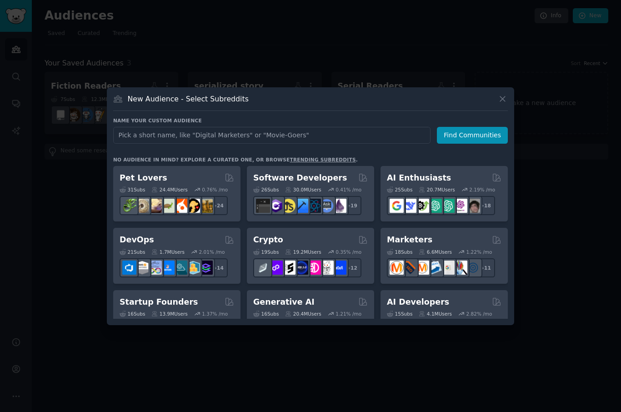
type input "Book Lovers (General Readers)"
click at [490, 127] on button "Find Communities" at bounding box center [472, 135] width 71 height 17
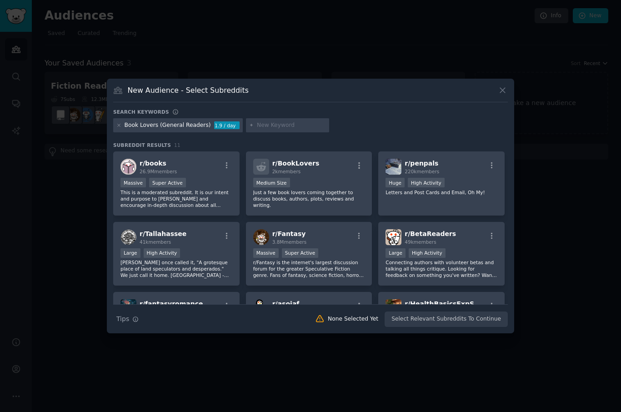
click at [168, 169] on span "26.9M members" at bounding box center [158, 171] width 37 height 5
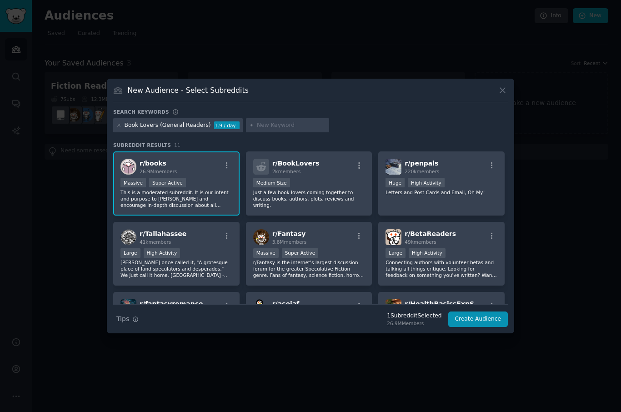
click at [262, 121] on input "text" at bounding box center [291, 125] width 69 height 8
paste input "suggestmeabook"
type input "suggestmeabook"
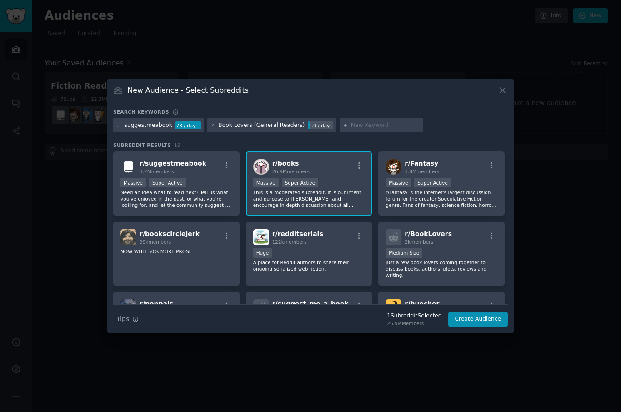
click at [142, 189] on p "Need an idea what to read next? Tell us what you've enjoyed in the past, or wha…" at bounding box center [177, 198] width 112 height 19
click at [294, 259] on p "A place for Reddit authors to share their ongoing serialized web fiction." at bounding box center [309, 265] width 112 height 13
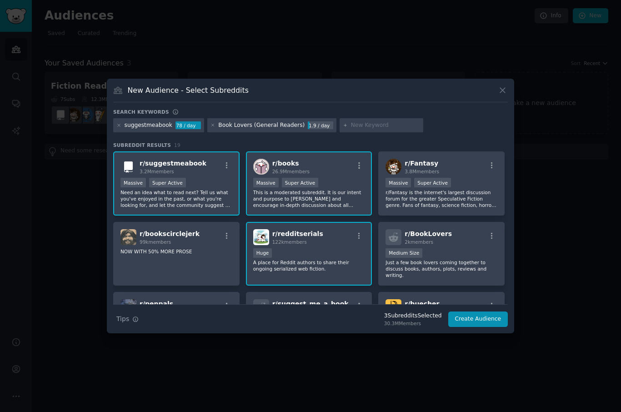
click at [468, 259] on p "Just a few book lovers coming together to discuss books, authors, plots, review…" at bounding box center [442, 268] width 112 height 19
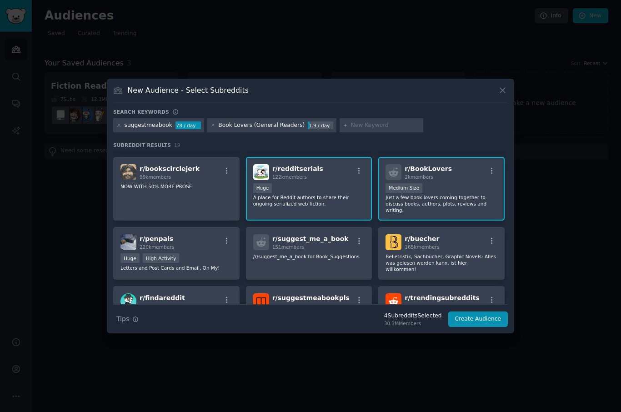
scroll to position [65, 0]
click at [357, 121] on input "text" at bounding box center [385, 125] width 69 height 8
paste input "selfpublish"
type input "selfpublish"
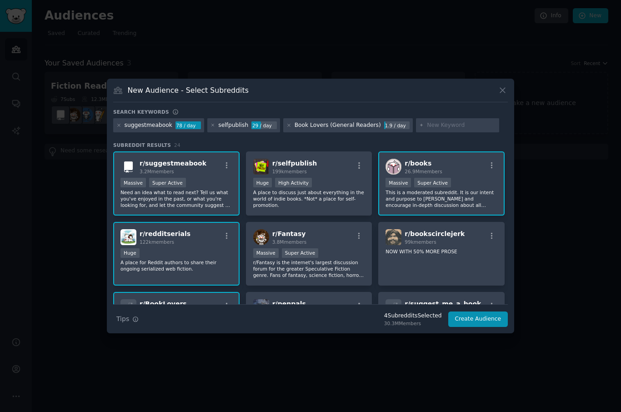
click at [343, 178] on div "Huge High Activity" at bounding box center [309, 183] width 112 height 11
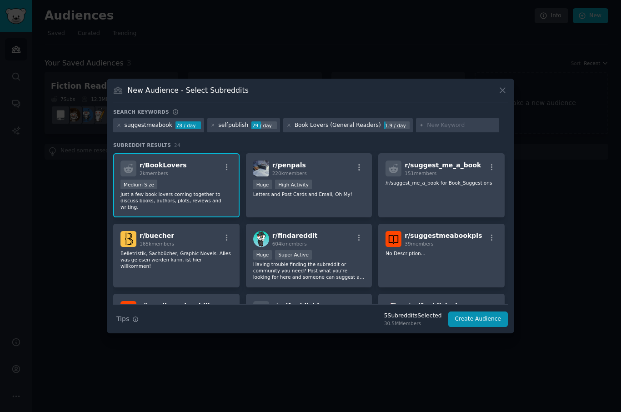
scroll to position [140, 0]
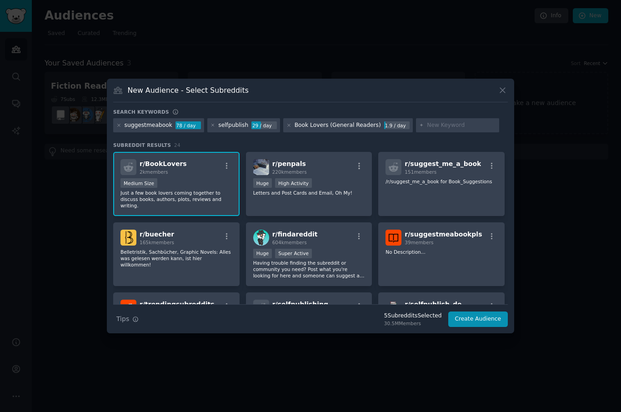
click at [339, 184] on div "r/ penpals 220k members Huge High Activity Letters and Post Cards and Email, Oh…" at bounding box center [309, 184] width 126 height 64
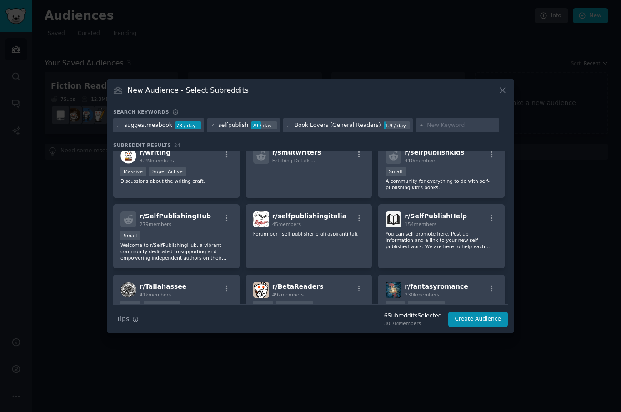
scroll to position [377, 0]
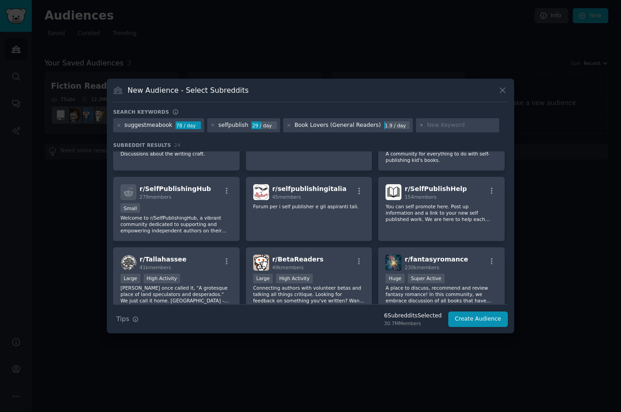
click at [348, 274] on div "Large High Activity" at bounding box center [309, 279] width 112 height 11
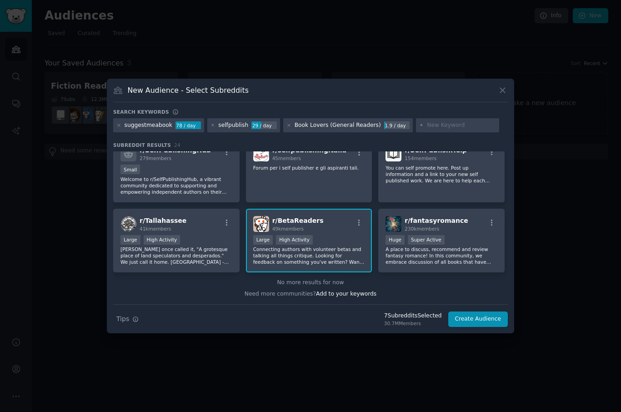
scroll to position [415, 0]
click at [486, 312] on button "Create Audience" at bounding box center [479, 319] width 60 height 15
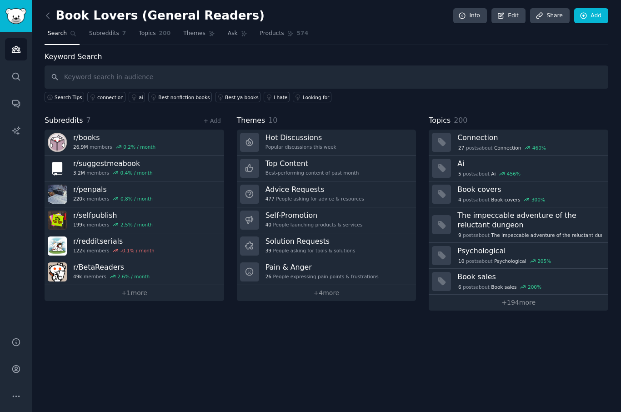
click at [48, 20] on link at bounding box center [50, 16] width 11 height 15
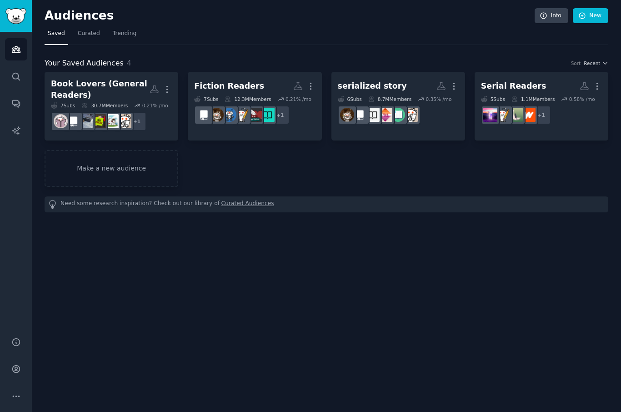
click at [312, 88] on icon "button" at bounding box center [311, 86] width 10 height 10
click at [272, 106] on icon at bounding box center [268, 106] width 10 height 10
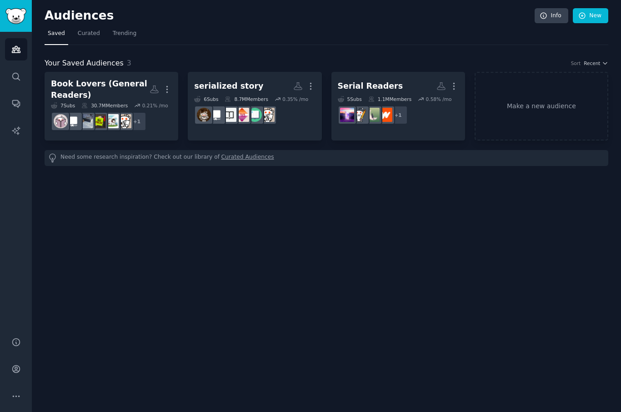
click at [311, 84] on icon "button" at bounding box center [311, 86] width 10 height 10
click at [280, 111] on div "Delete" at bounding box center [279, 105] width 43 height 19
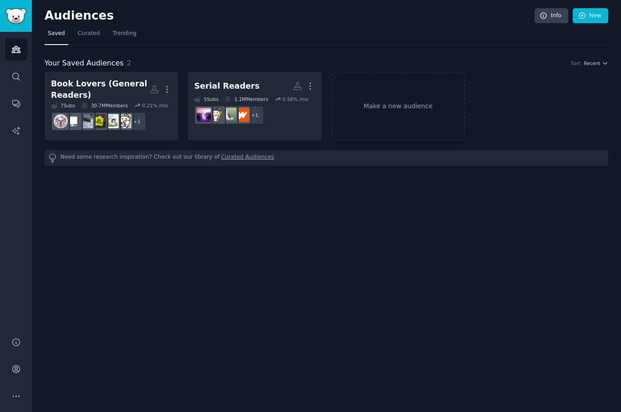
click at [311, 83] on icon "button" at bounding box center [310, 86] width 1 height 6
click at [279, 107] on p "Delete" at bounding box center [285, 106] width 21 height 10
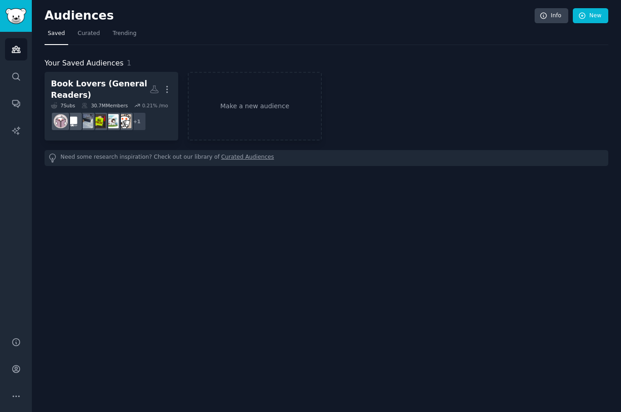
click at [283, 105] on link "Make a new audience" at bounding box center [255, 106] width 134 height 69
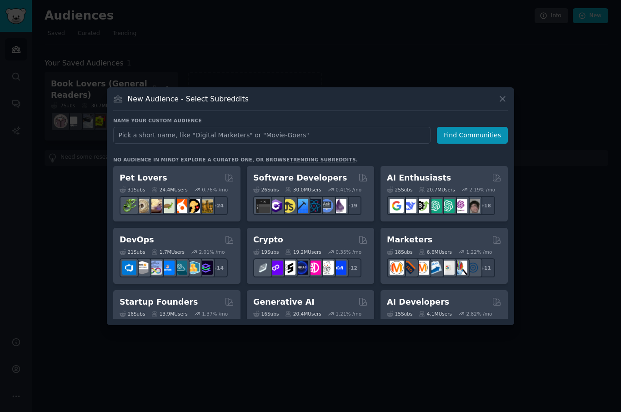
type input "serialnovels"
click at [484, 144] on button "Find Communities" at bounding box center [472, 135] width 71 height 17
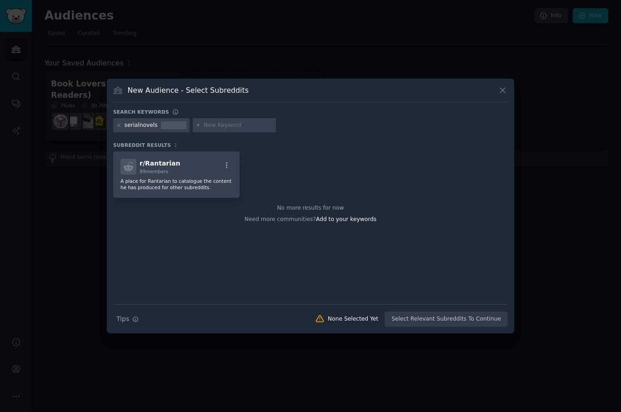
click at [498, 96] on button at bounding box center [503, 90] width 10 height 10
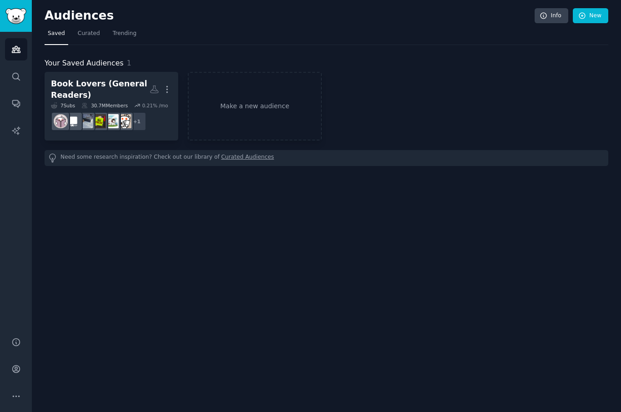
click at [242, 111] on link "Make a new audience" at bounding box center [255, 106] width 134 height 69
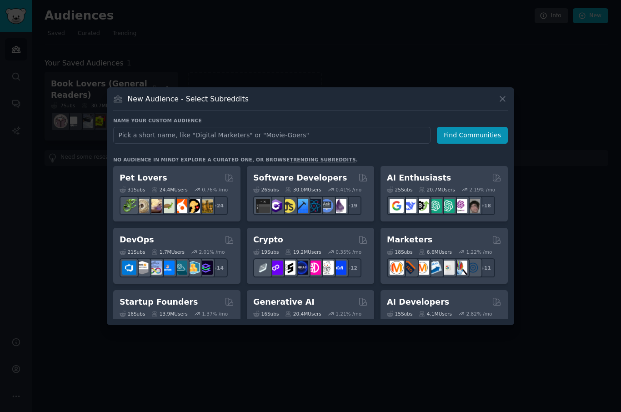
type input "Genre Lovers (Romance, Mystery, Fantasy, Horror)"
click at [491, 144] on button "Find Communities" at bounding box center [472, 135] width 71 height 17
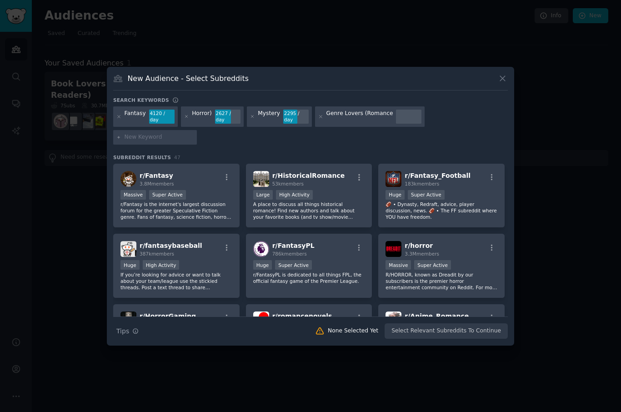
click at [212, 187] on div "r/ Fantasy 3.8M members" at bounding box center [177, 179] width 112 height 16
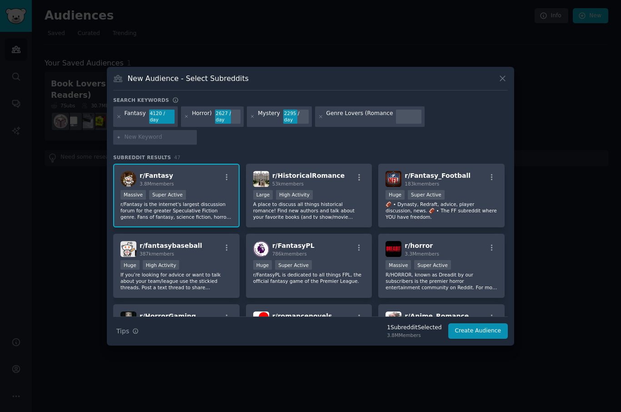
click at [326, 202] on div "Large High Activity" at bounding box center [309, 195] width 112 height 11
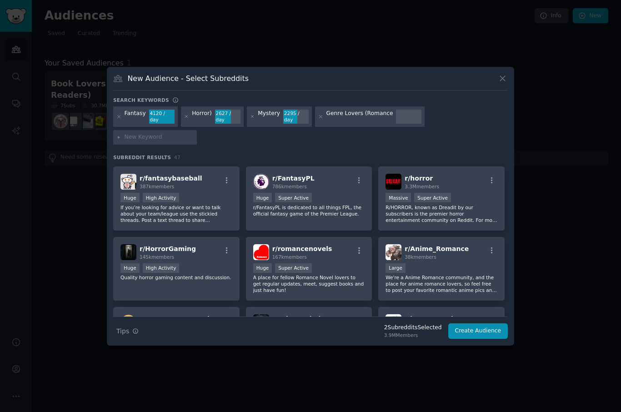
scroll to position [70, 0]
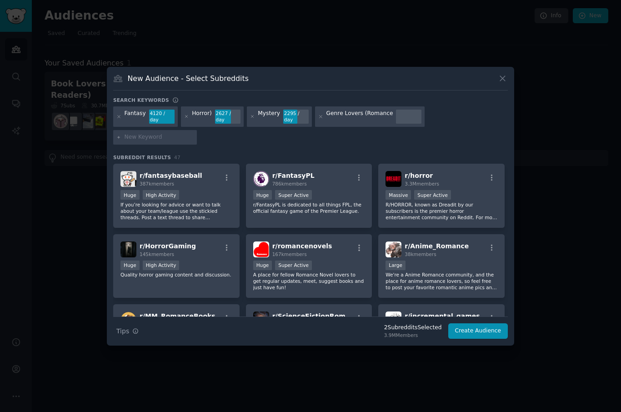
click at [468, 217] on p "R/HORROR, known as Dreadit by our subscribers is the premier horror entertainme…" at bounding box center [442, 211] width 112 height 19
click at [353, 291] on p "A place for fellow Romance Novel lovers to get regular updates, meet, suggest b…" at bounding box center [309, 281] width 112 height 19
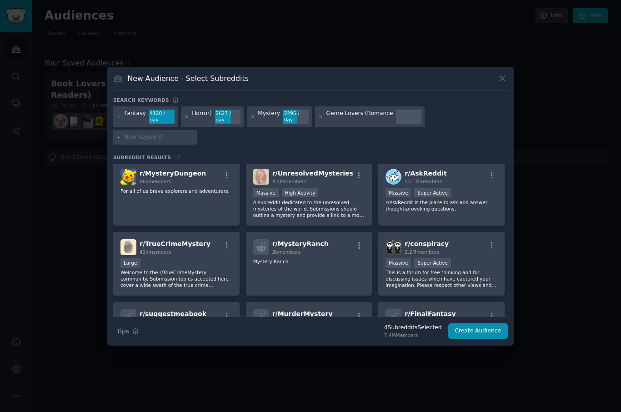
scroll to position [413, 0]
click at [160, 287] on p "Welcome to the r/TrueCrimeMystery community. Submission topics accepted here co…" at bounding box center [177, 278] width 112 height 19
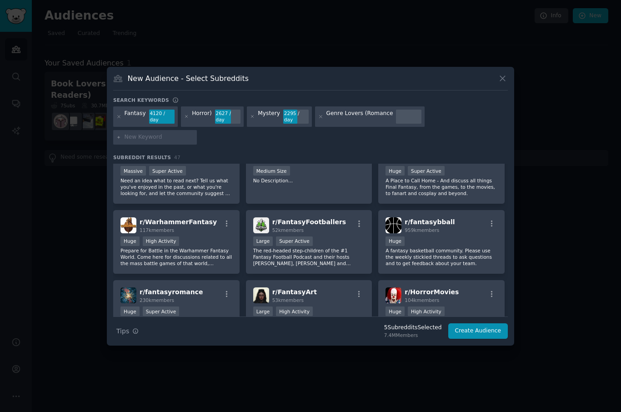
scroll to position [622, 0]
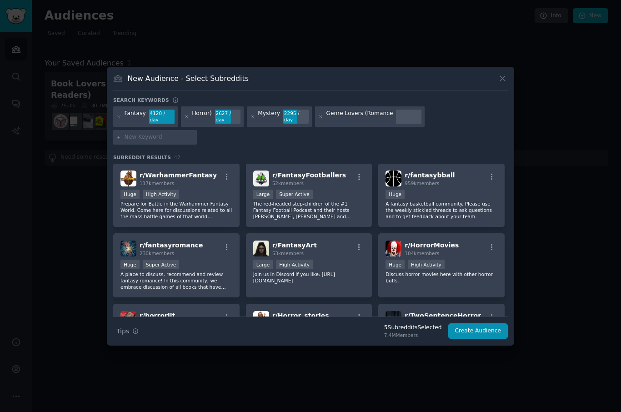
click at [152, 290] on p "A place to discuss, recommend and review fantasy romance! In this community, we…" at bounding box center [177, 280] width 112 height 19
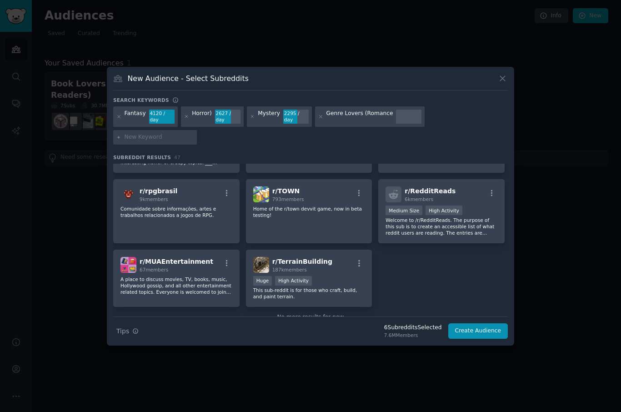
scroll to position [972, 0]
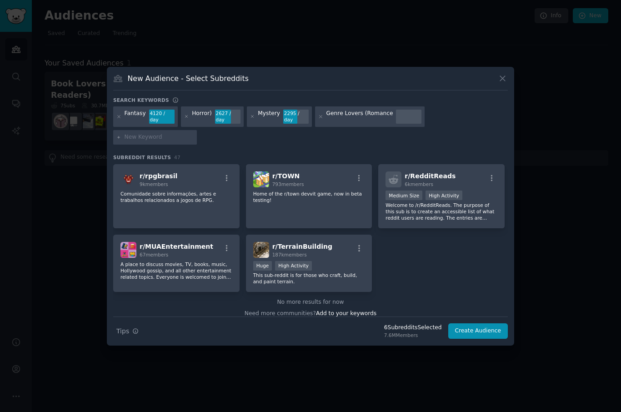
click at [492, 339] on button "Create Audience" at bounding box center [479, 330] width 60 height 15
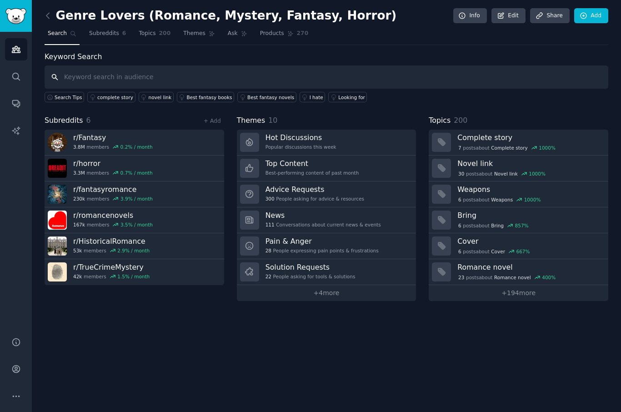
click at [71, 81] on input "text" at bounding box center [327, 77] width 564 height 23
paste input "daily story"
type input "daily story"
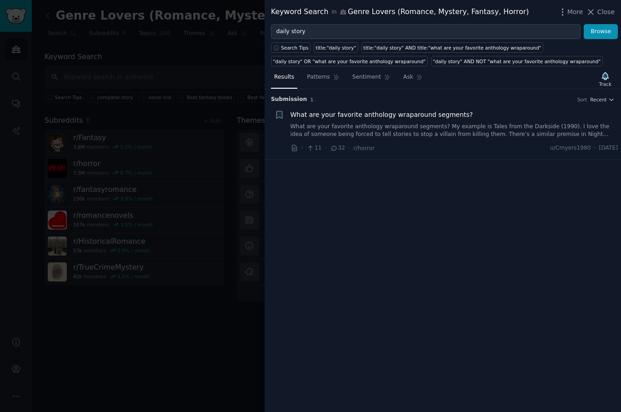
click at [56, 65] on div at bounding box center [310, 206] width 621 height 412
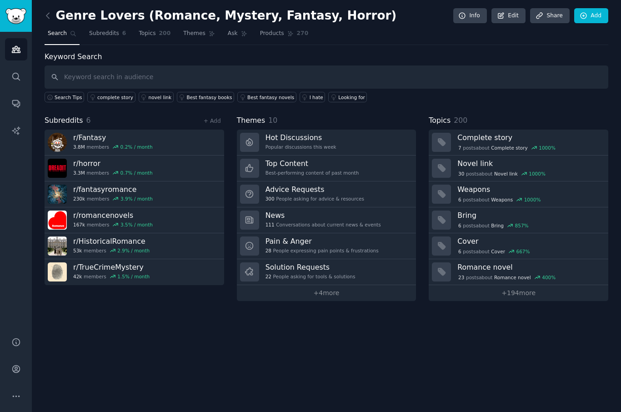
click at [48, 17] on icon at bounding box center [47, 15] width 3 height 5
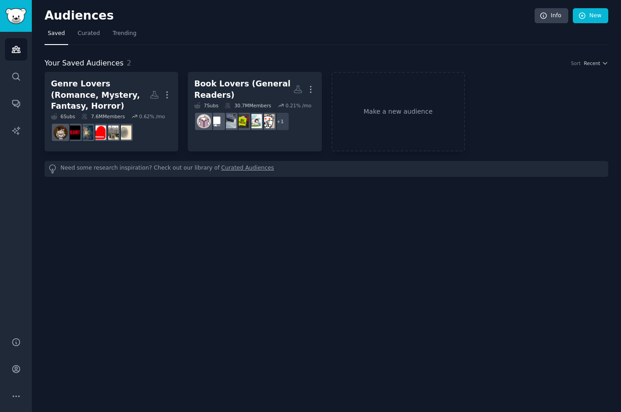
click at [214, 89] on div "Book Lovers (General Readers)" at bounding box center [243, 89] width 99 height 22
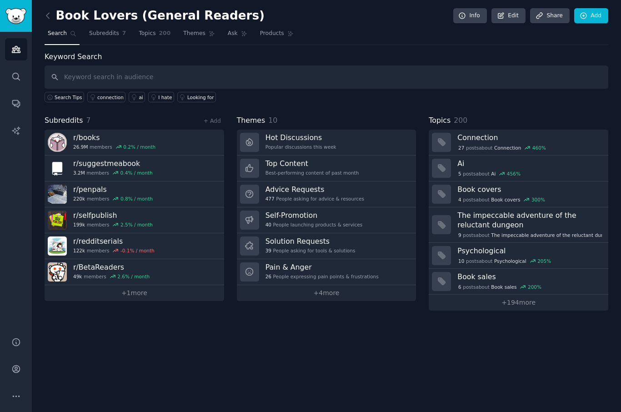
click at [65, 75] on input "text" at bounding box center [327, 77] width 564 height 23
type input "daily story"
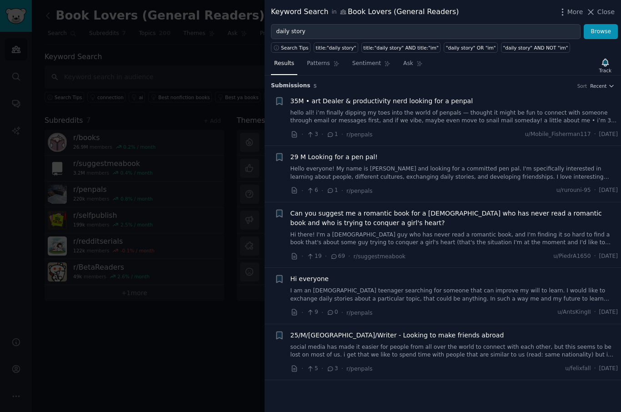
click at [311, 74] on link "Patterns" at bounding box center [323, 65] width 39 height 19
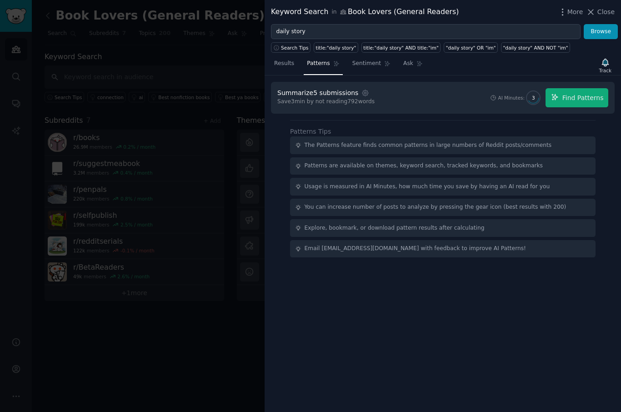
click at [584, 97] on span "Find Patterns" at bounding box center [583, 98] width 41 height 10
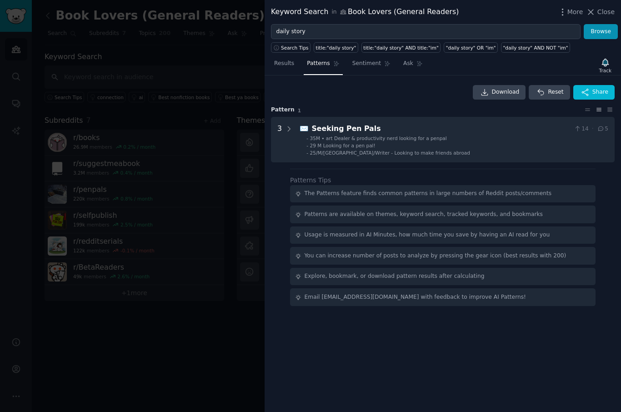
click at [372, 62] on span "Sentiment" at bounding box center [367, 64] width 29 height 8
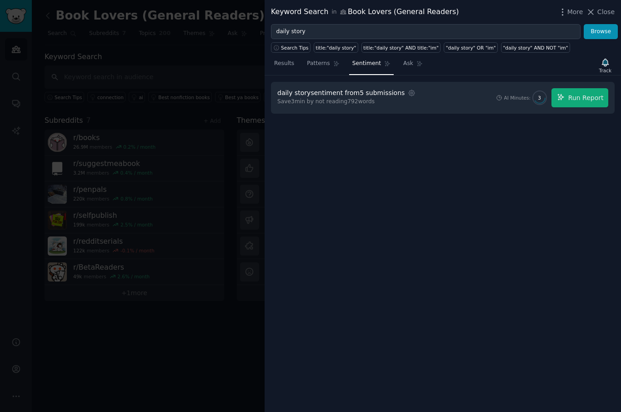
click at [582, 102] on span "Run Report" at bounding box center [586, 98] width 35 height 10
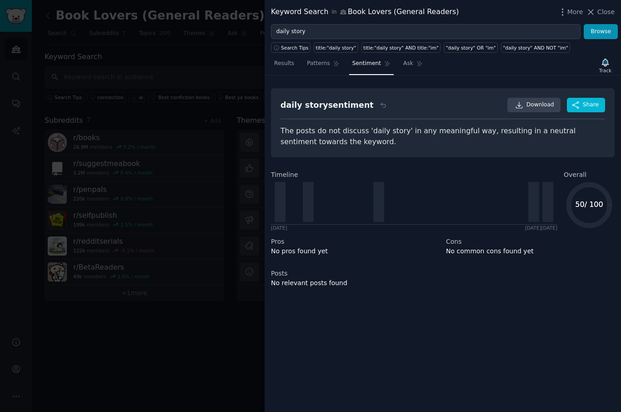
click at [162, 364] on div at bounding box center [310, 206] width 621 height 412
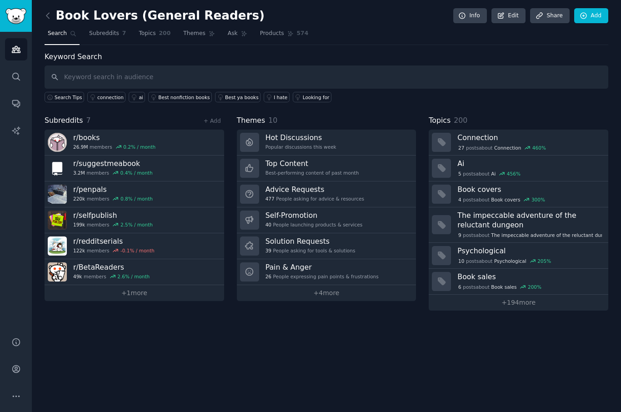
click at [84, 193] on div "r/ penpals 220k members 0.8 % / month" at bounding box center [113, 194] width 80 height 19
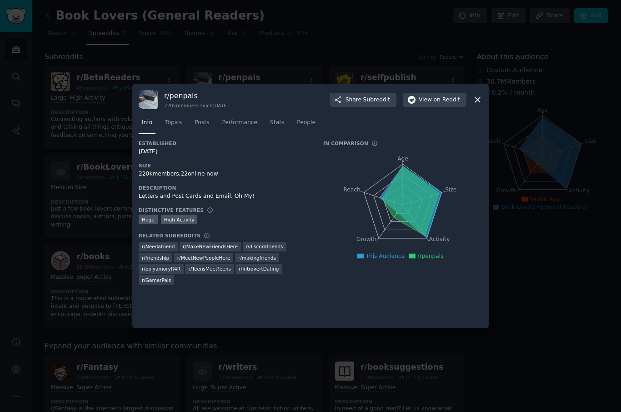
click at [476, 105] on icon at bounding box center [478, 100] width 10 height 10
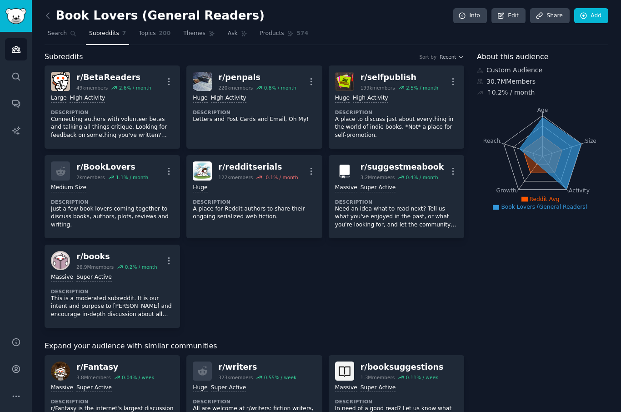
click at [261, 32] on span "Products" at bounding box center [272, 34] width 24 height 8
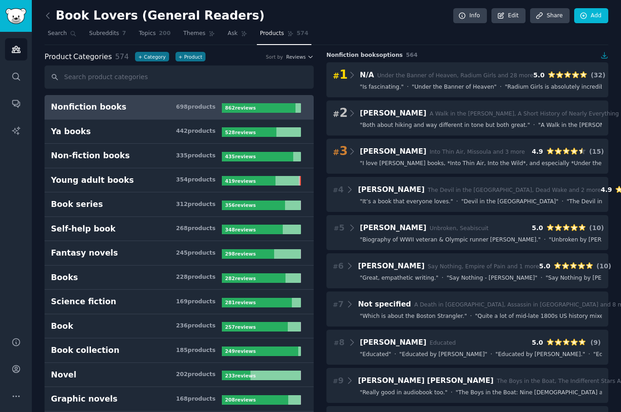
click at [64, 132] on div "Ya books" at bounding box center [71, 131] width 40 height 11
